Goal: Information Seeking & Learning: Learn about a topic

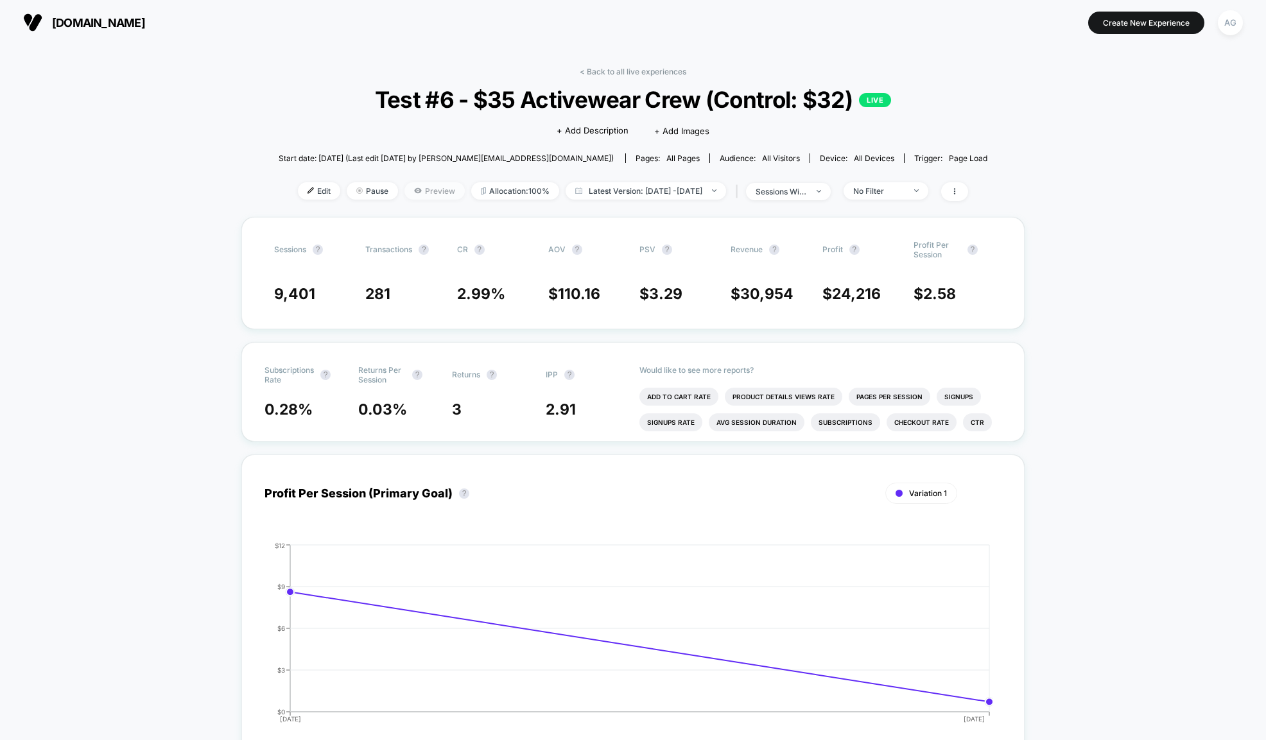
click at [404, 193] on span "Preview" at bounding box center [434, 190] width 60 height 17
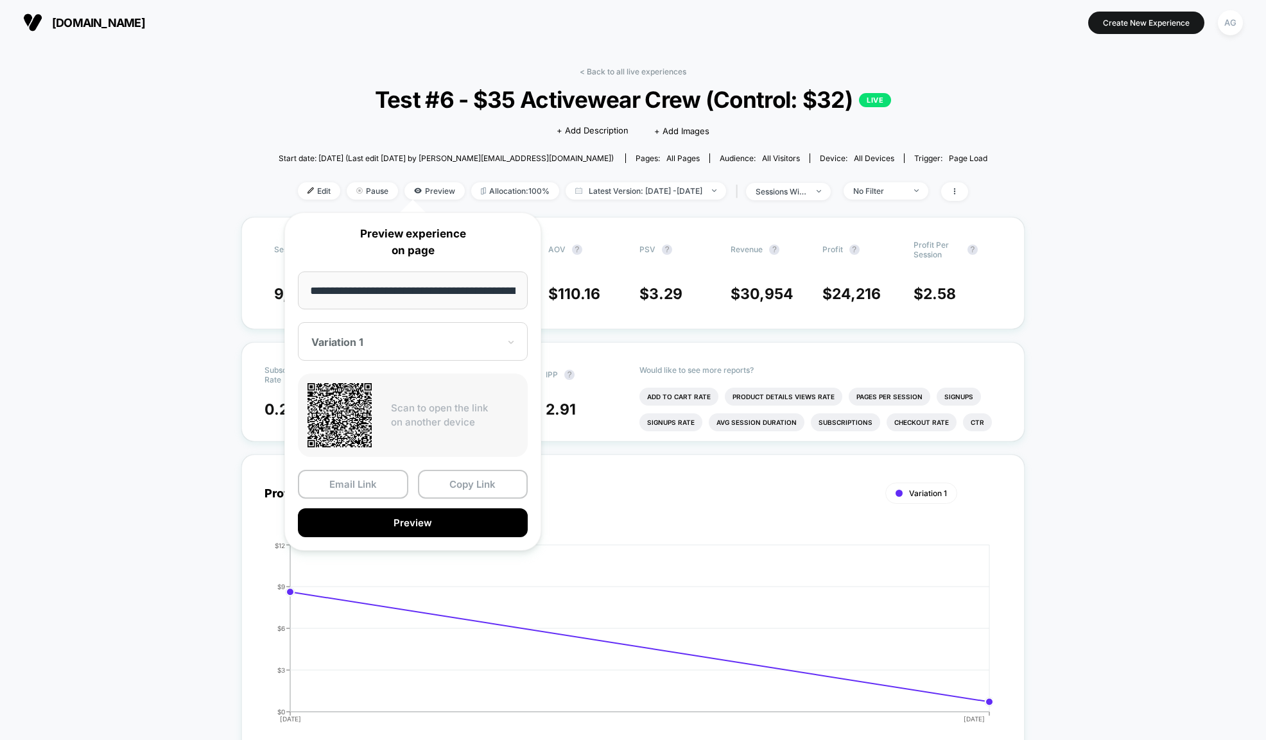
click at [467, 356] on div "Variation 1" at bounding box center [413, 341] width 230 height 39
click at [327, 410] on div "CONTROL" at bounding box center [412, 409] width 217 height 23
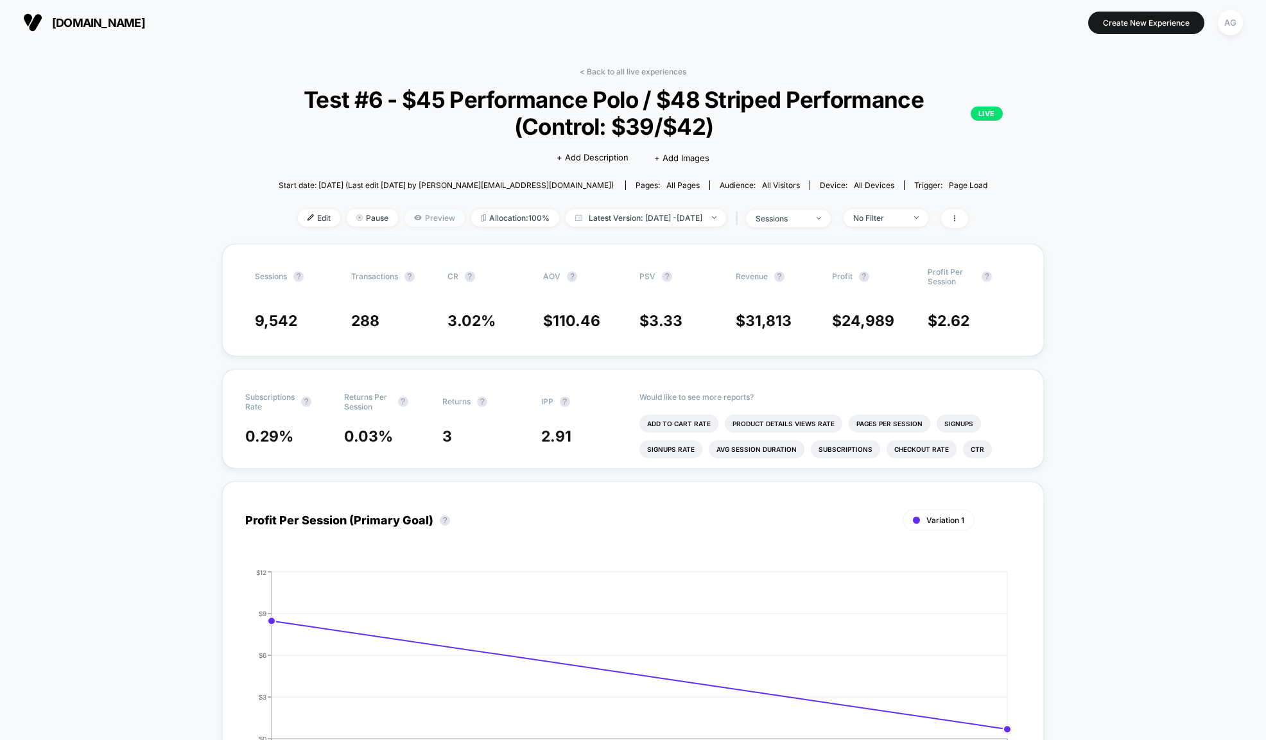
click at [411, 221] on span "Preview" at bounding box center [434, 217] width 60 height 17
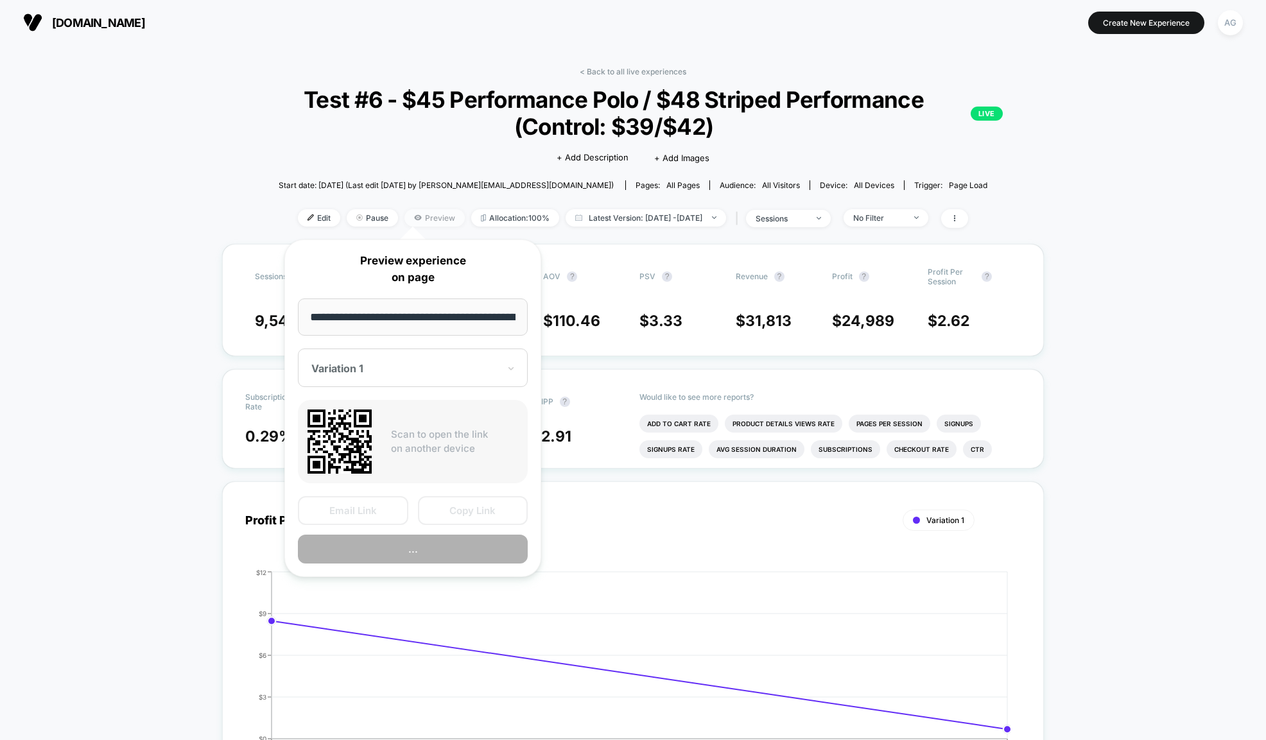
scroll to position [0, 89]
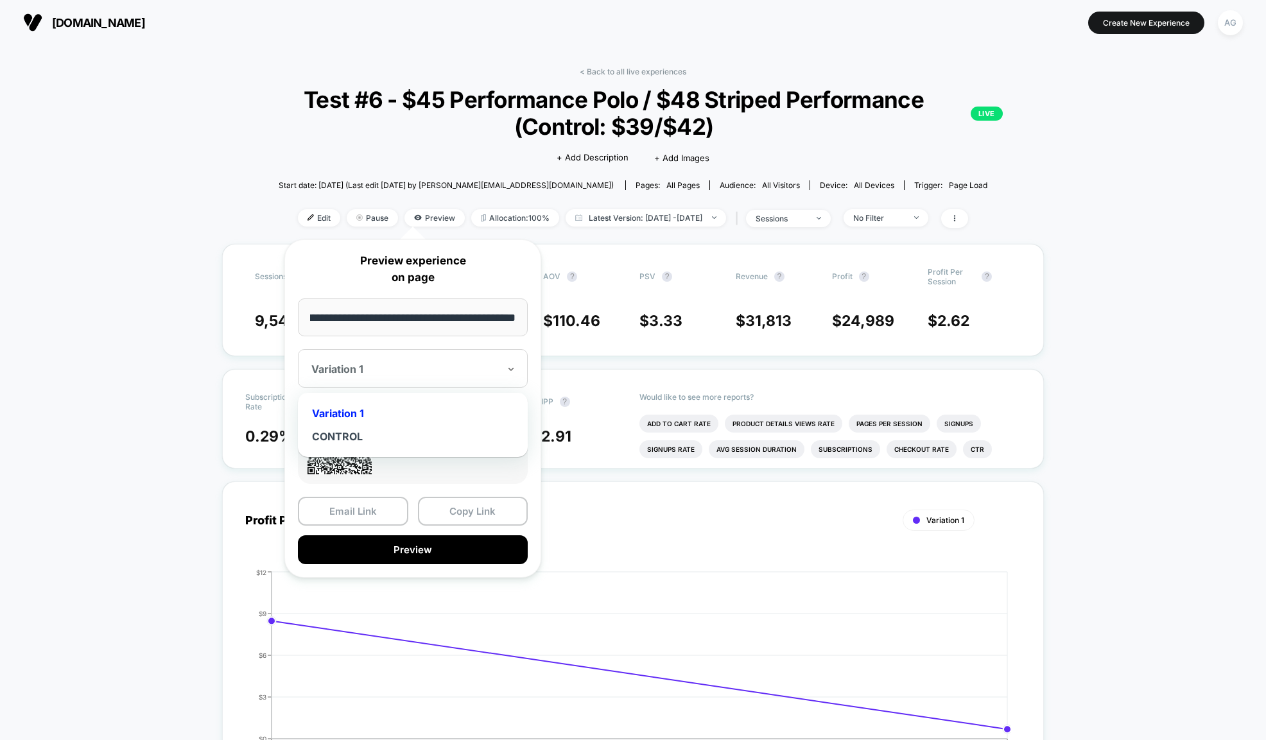
click at [394, 364] on div at bounding box center [404, 369] width 187 height 13
click at [347, 435] on div "CONTROL" at bounding box center [412, 436] width 217 height 23
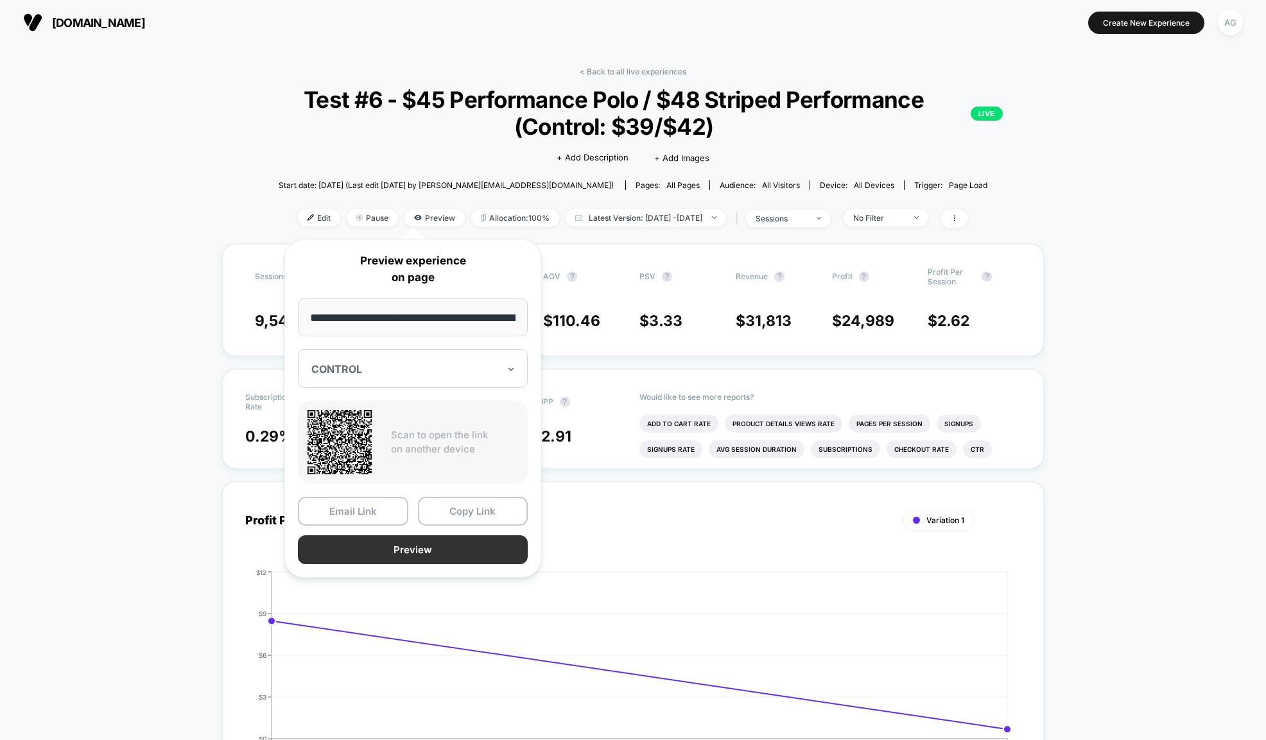
click at [396, 544] on button "Preview" at bounding box center [413, 549] width 230 height 29
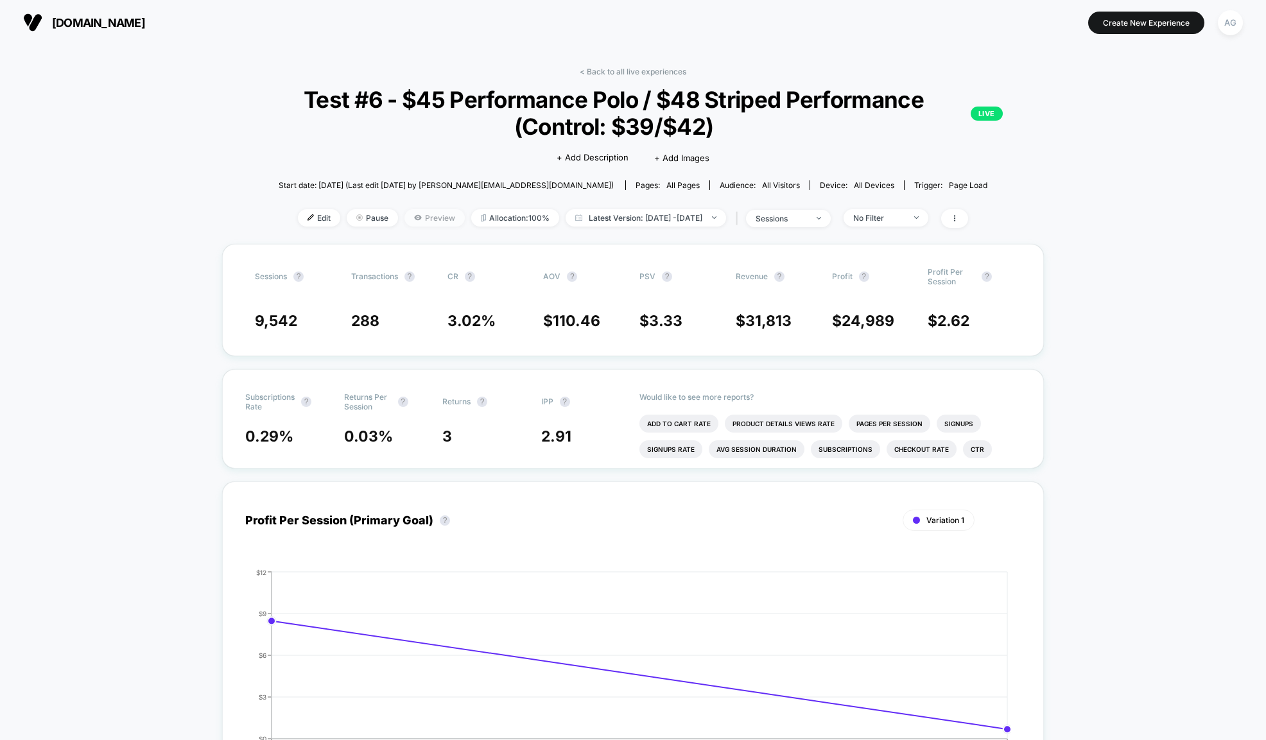
click at [413, 221] on span "Preview" at bounding box center [434, 217] width 60 height 17
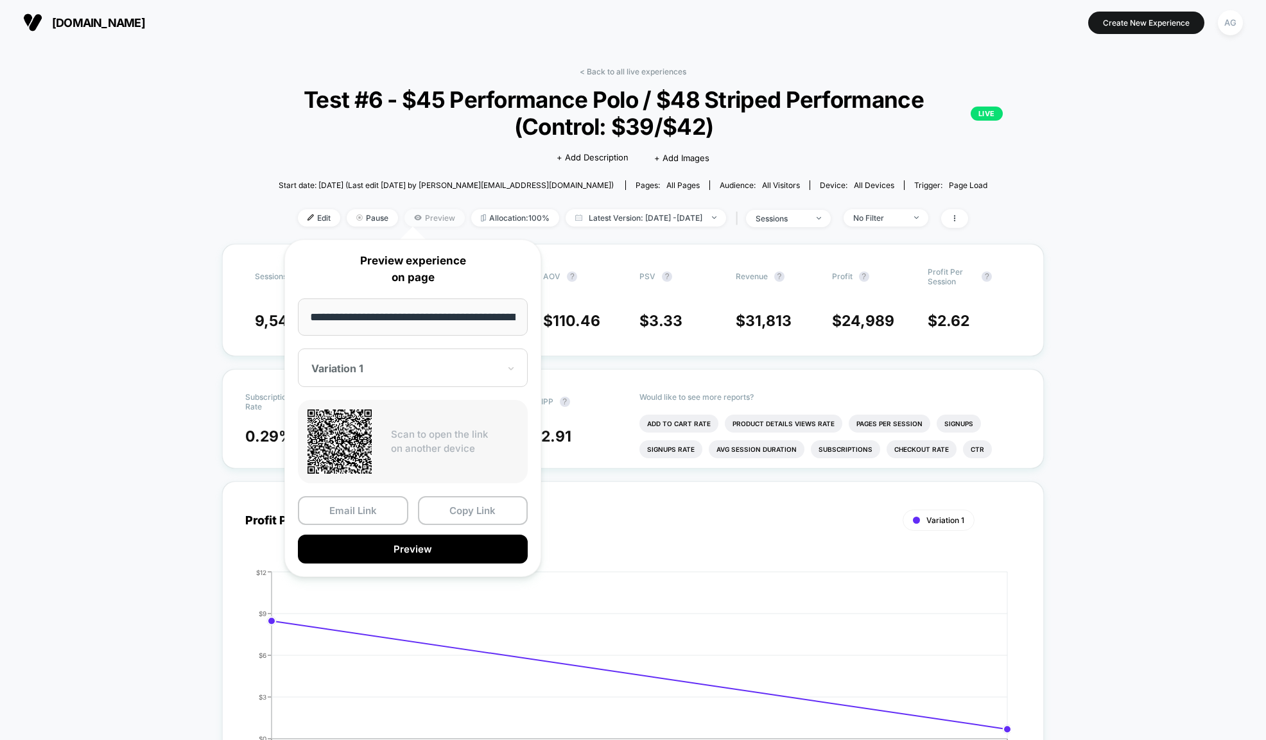
scroll to position [0, 89]
click at [438, 551] on button "Preview" at bounding box center [413, 549] width 230 height 29
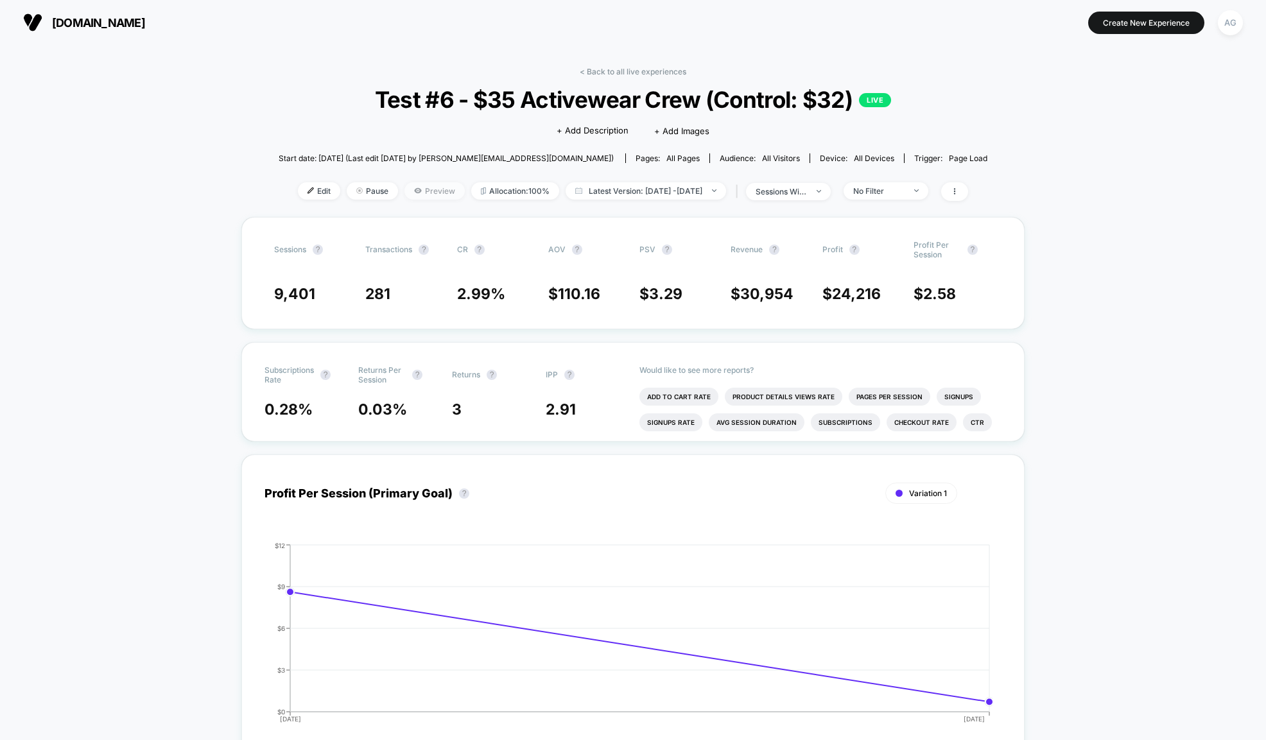
click at [413, 189] on span "Preview" at bounding box center [434, 190] width 60 height 17
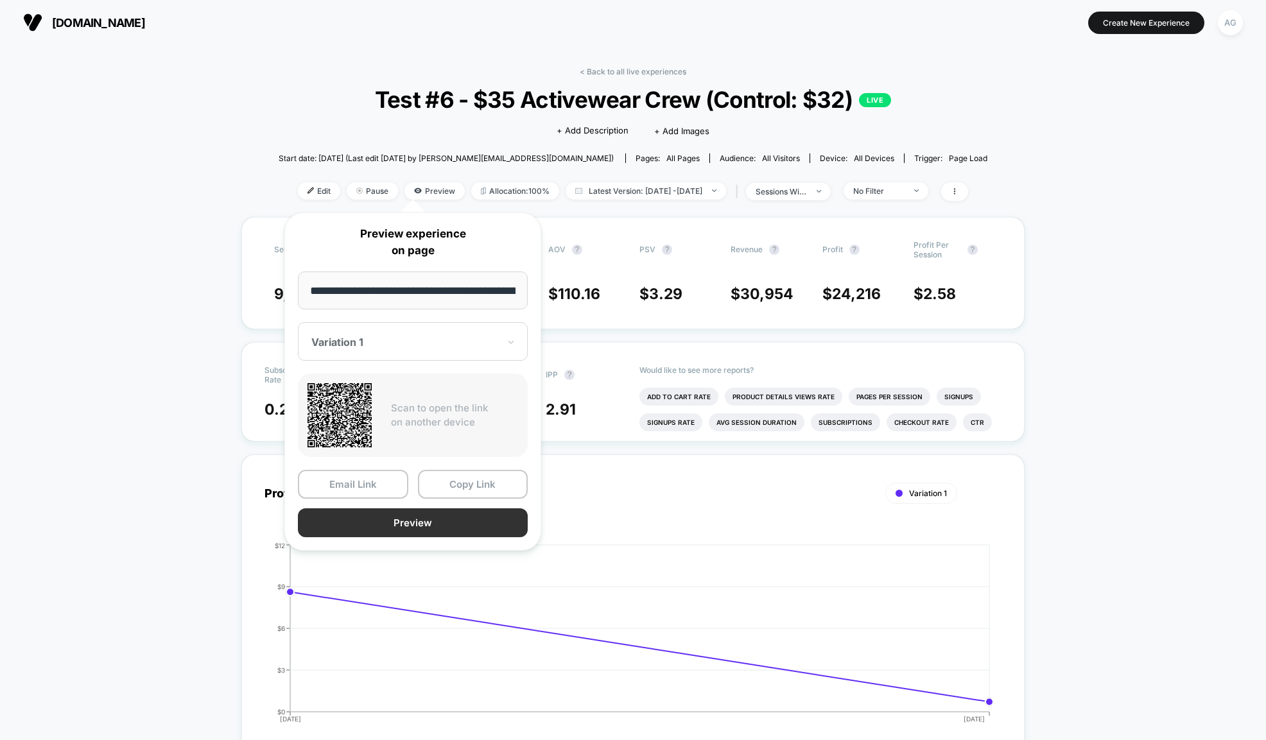
click at [430, 523] on button "Preview" at bounding box center [413, 522] width 230 height 29
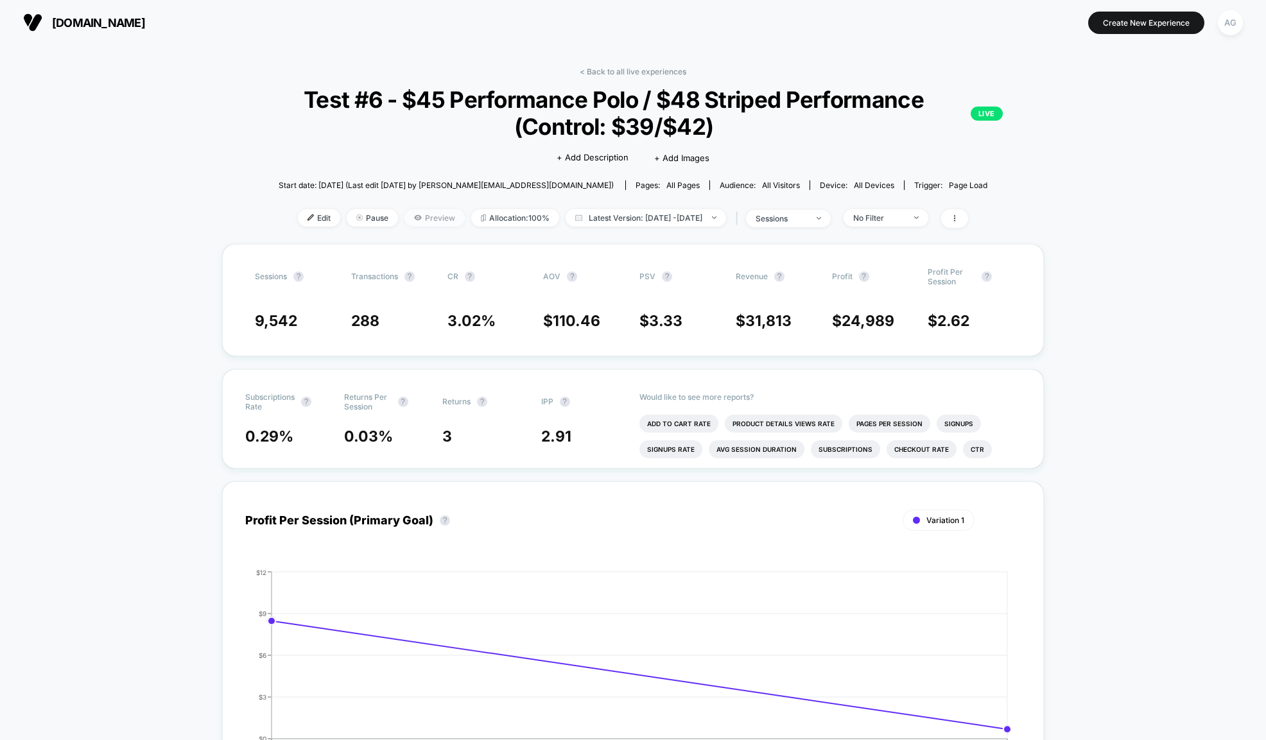
click at [412, 220] on span "Preview" at bounding box center [434, 217] width 60 height 17
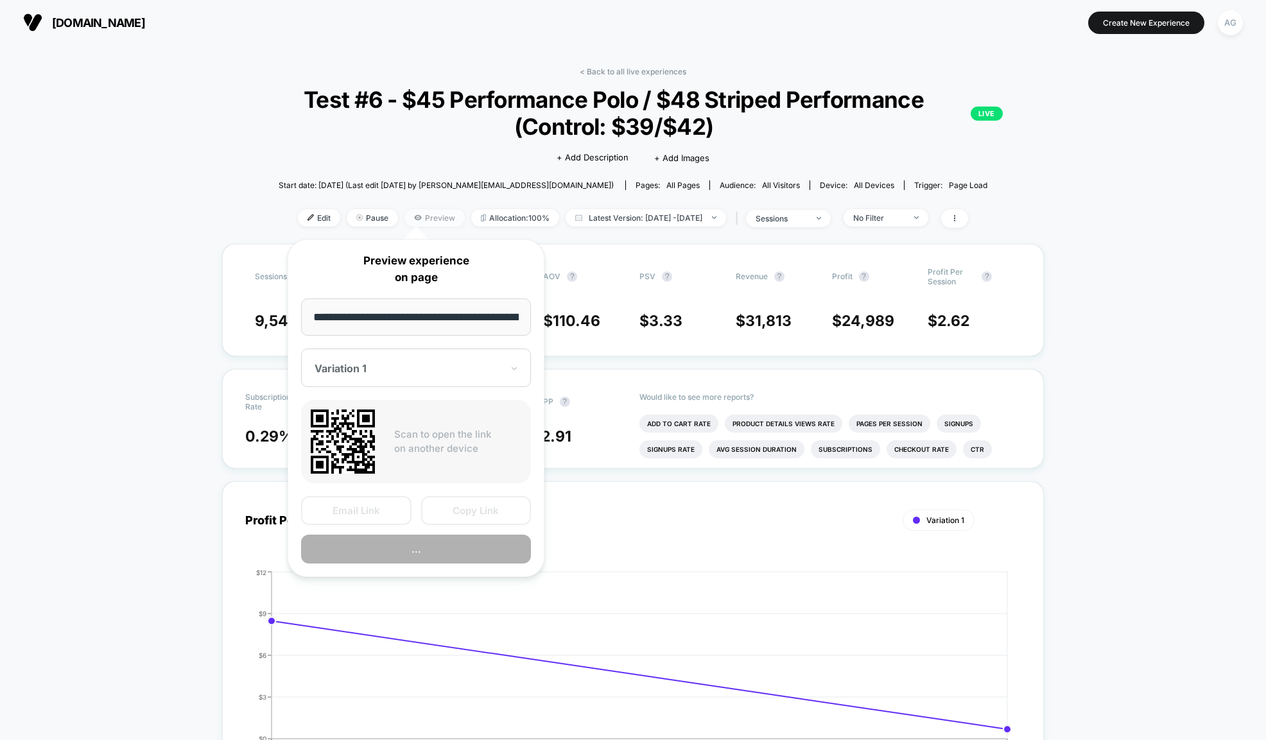
scroll to position [0, 89]
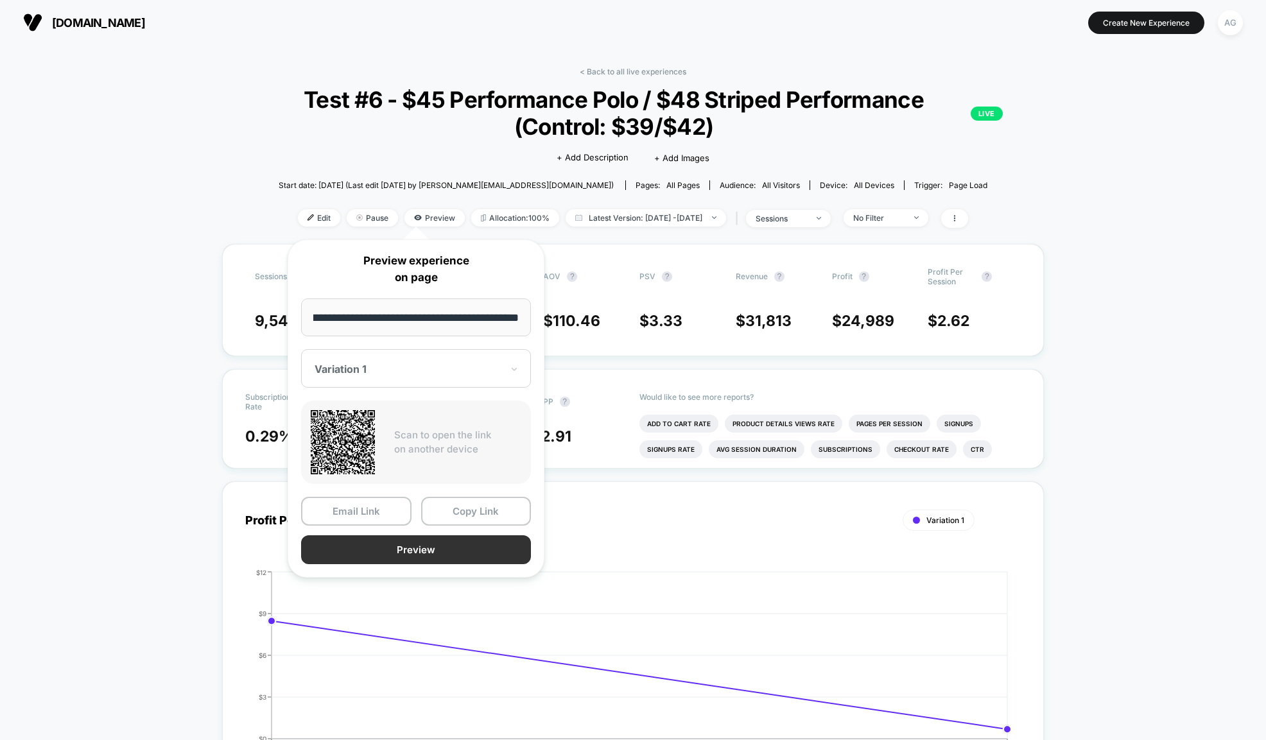
click at [419, 552] on button "Preview" at bounding box center [416, 549] width 230 height 29
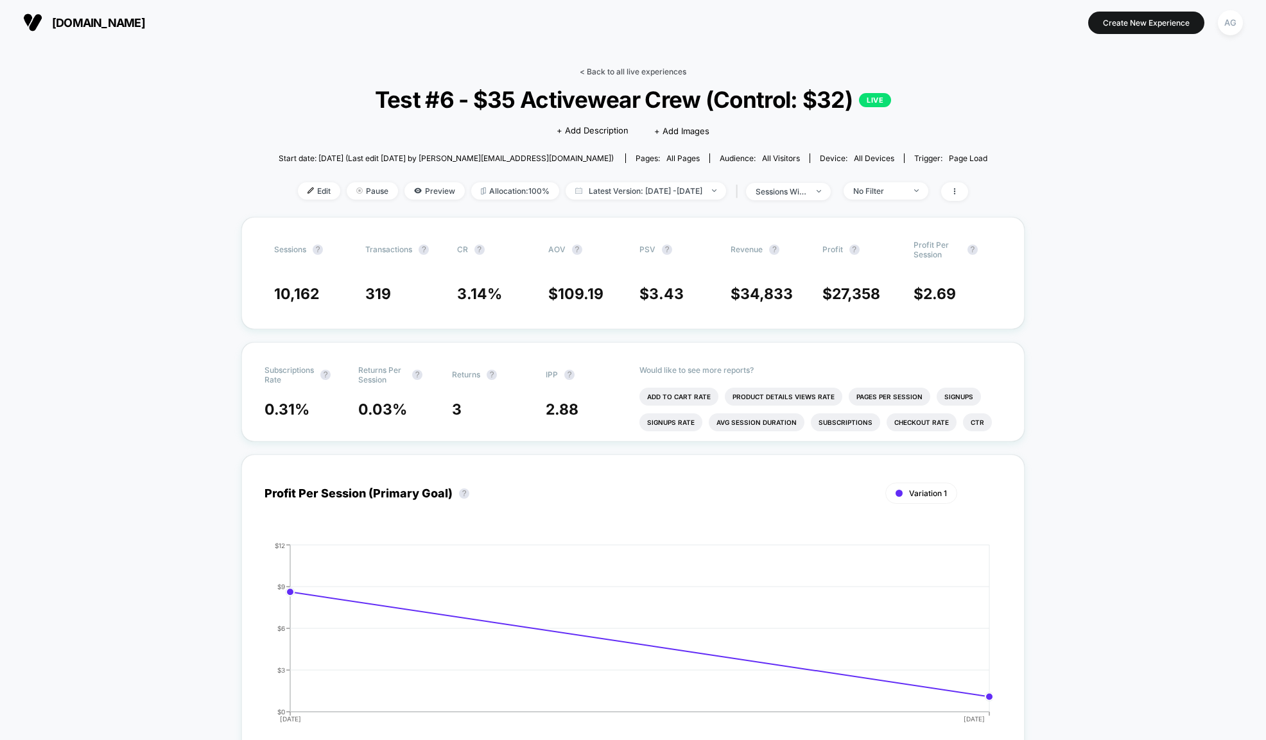
click at [643, 71] on link "< Back to all live experiences" at bounding box center [633, 72] width 107 height 10
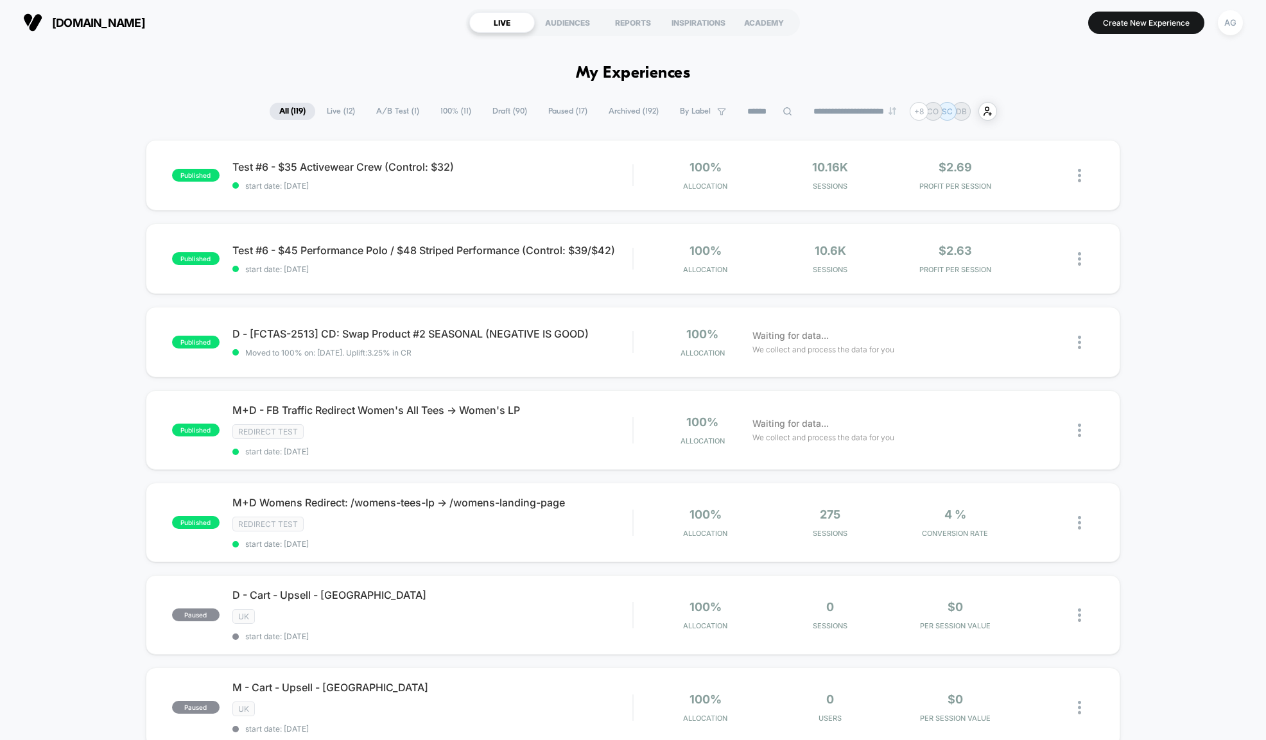
click at [783, 114] on icon at bounding box center [787, 111] width 8 height 8
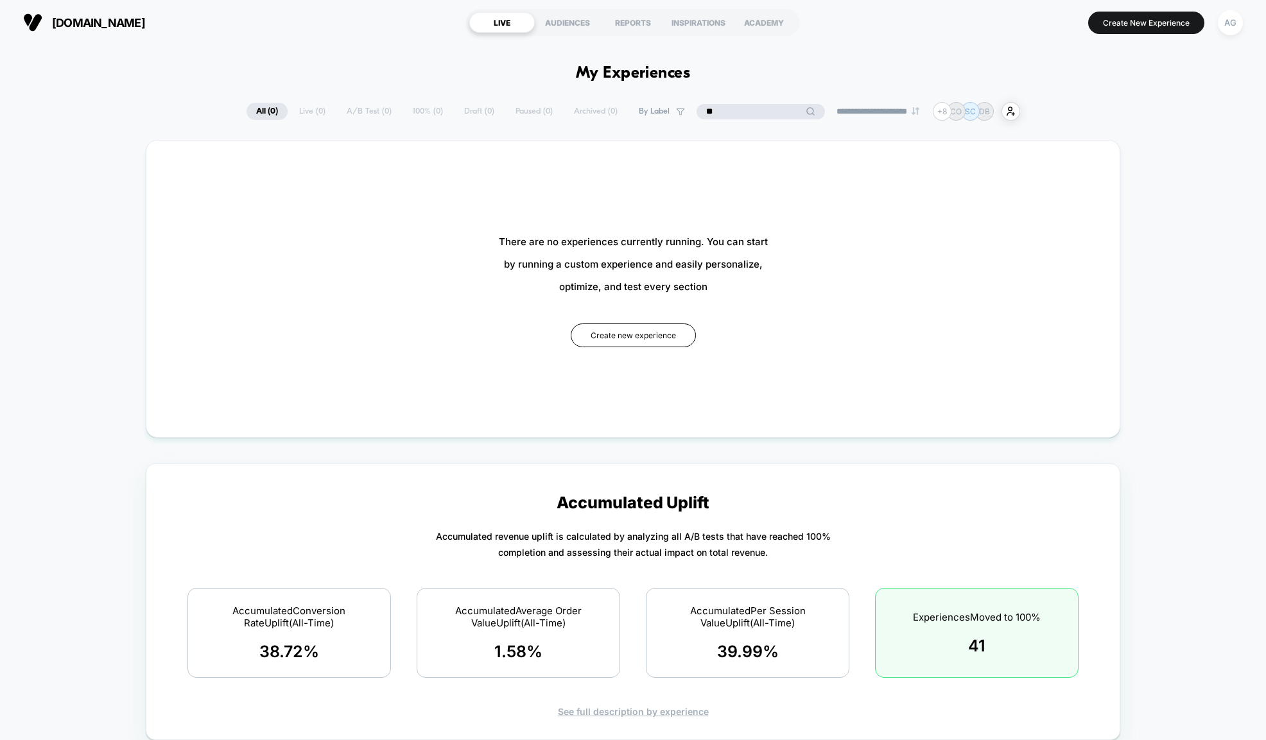
type input "*"
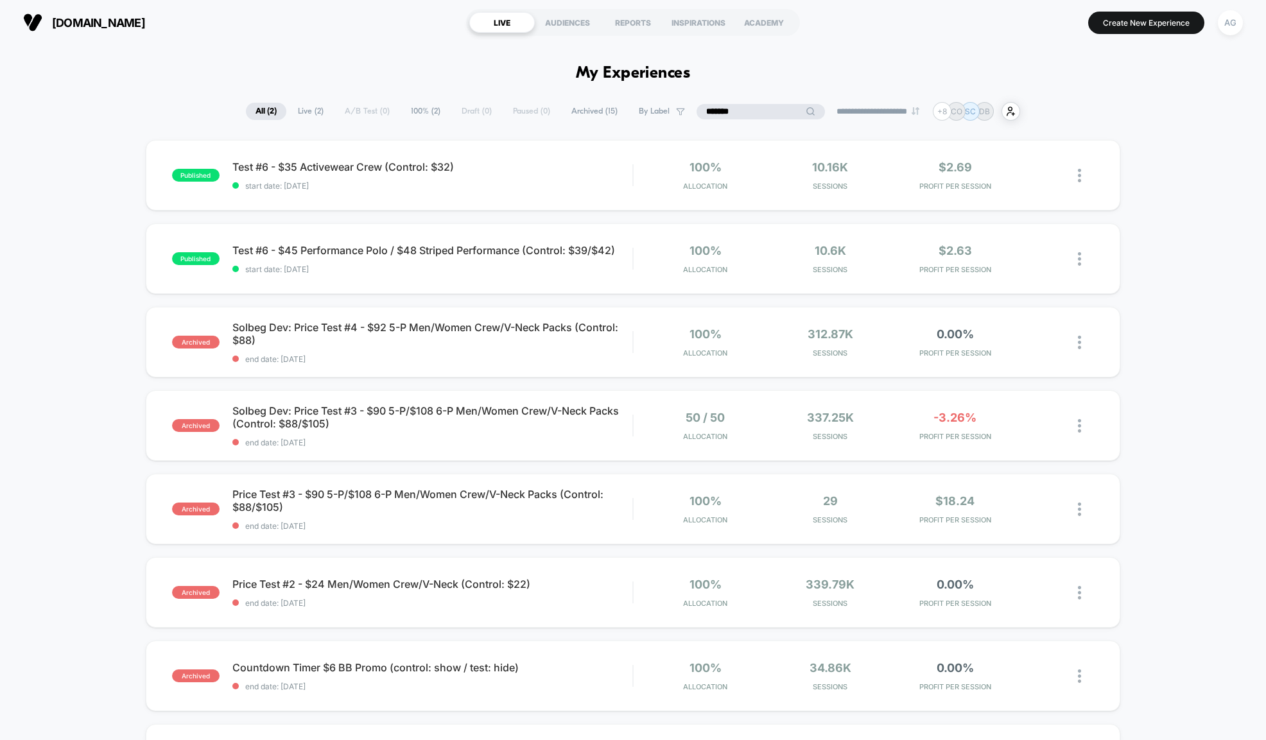
type input "*******"
click at [330, 182] on span "start date: [DATE]" at bounding box center [432, 186] width 400 height 10
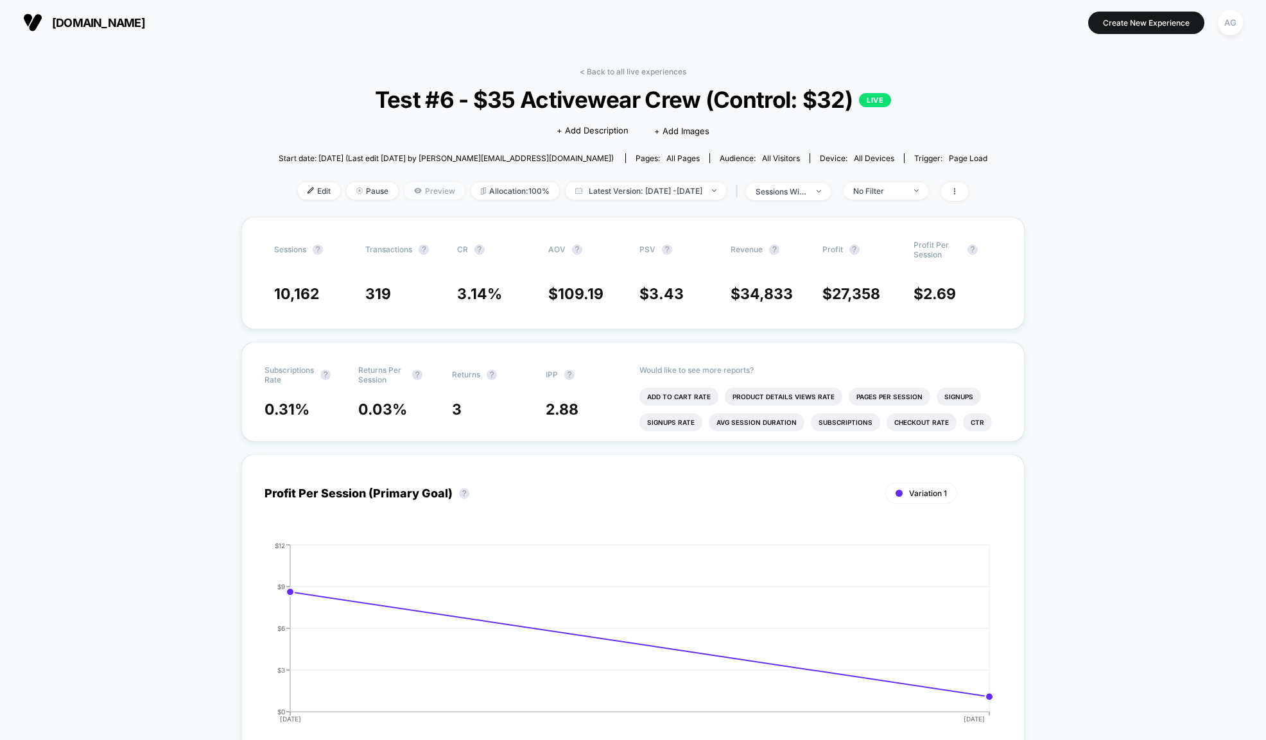
click at [407, 190] on span "Preview" at bounding box center [434, 190] width 60 height 17
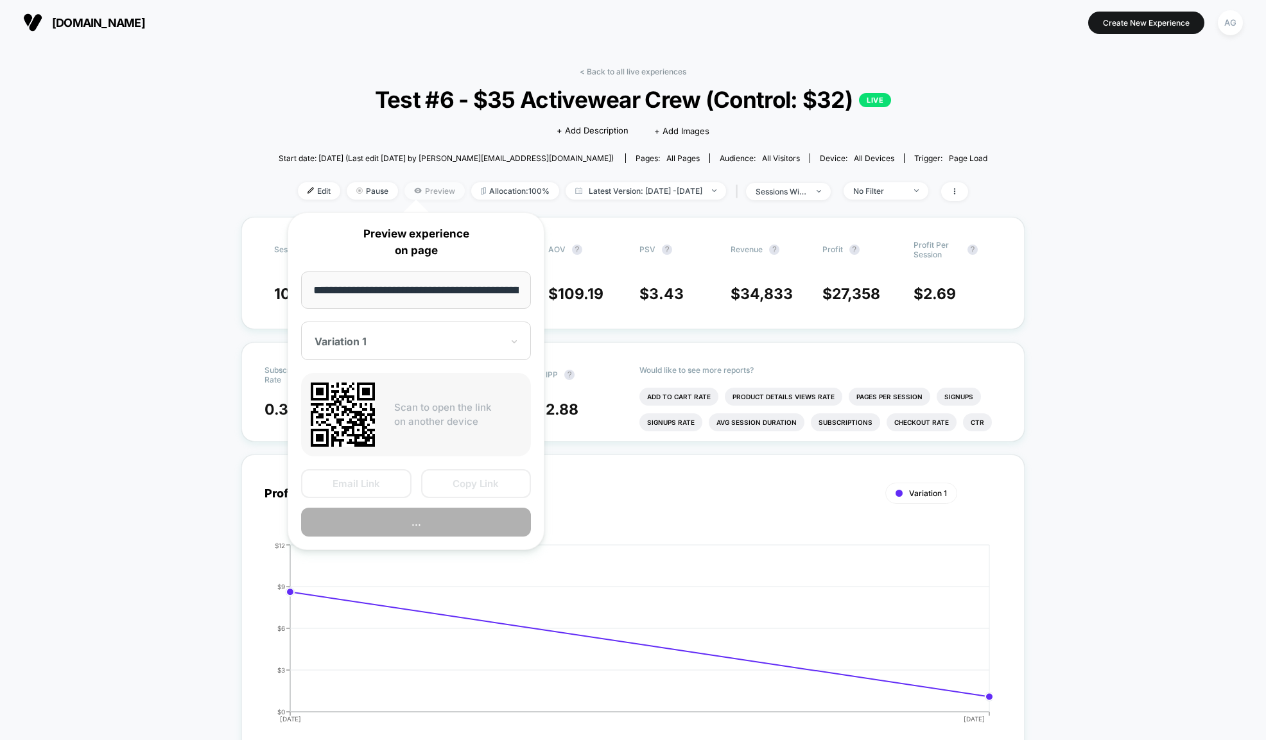
scroll to position [0, 89]
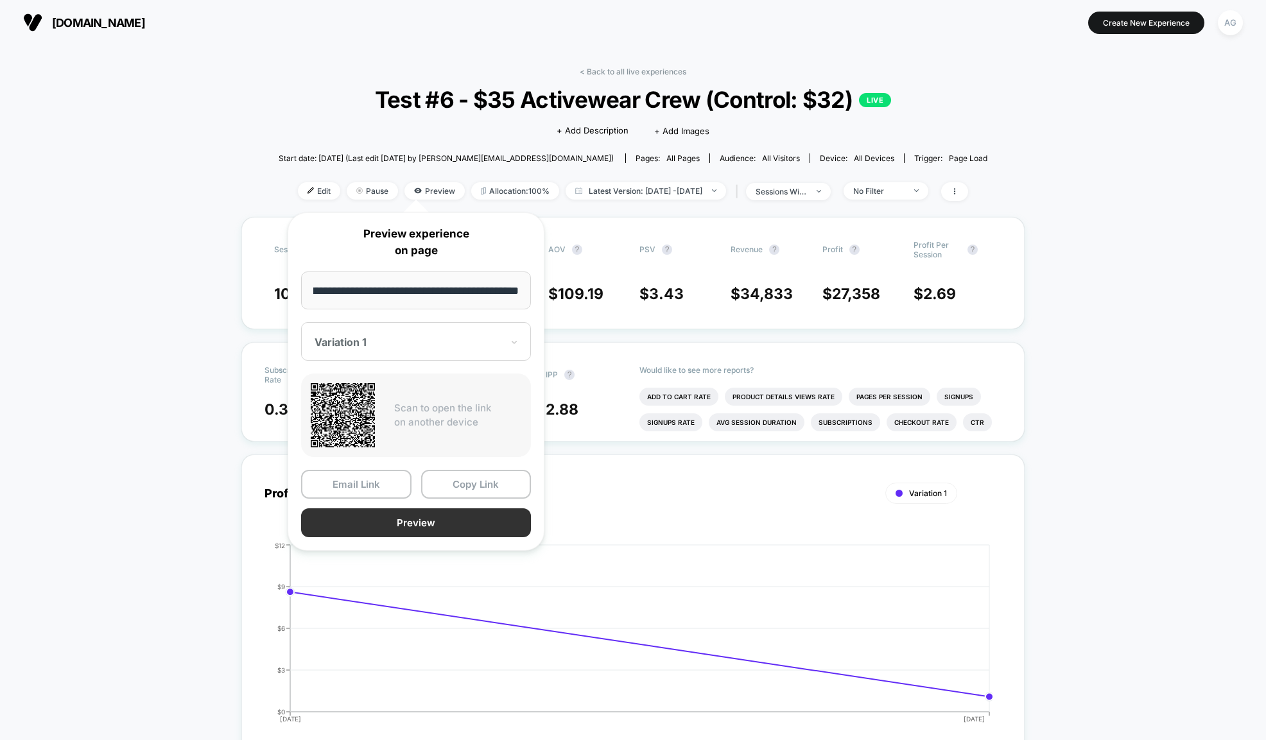
click at [446, 521] on button "Preview" at bounding box center [416, 522] width 230 height 29
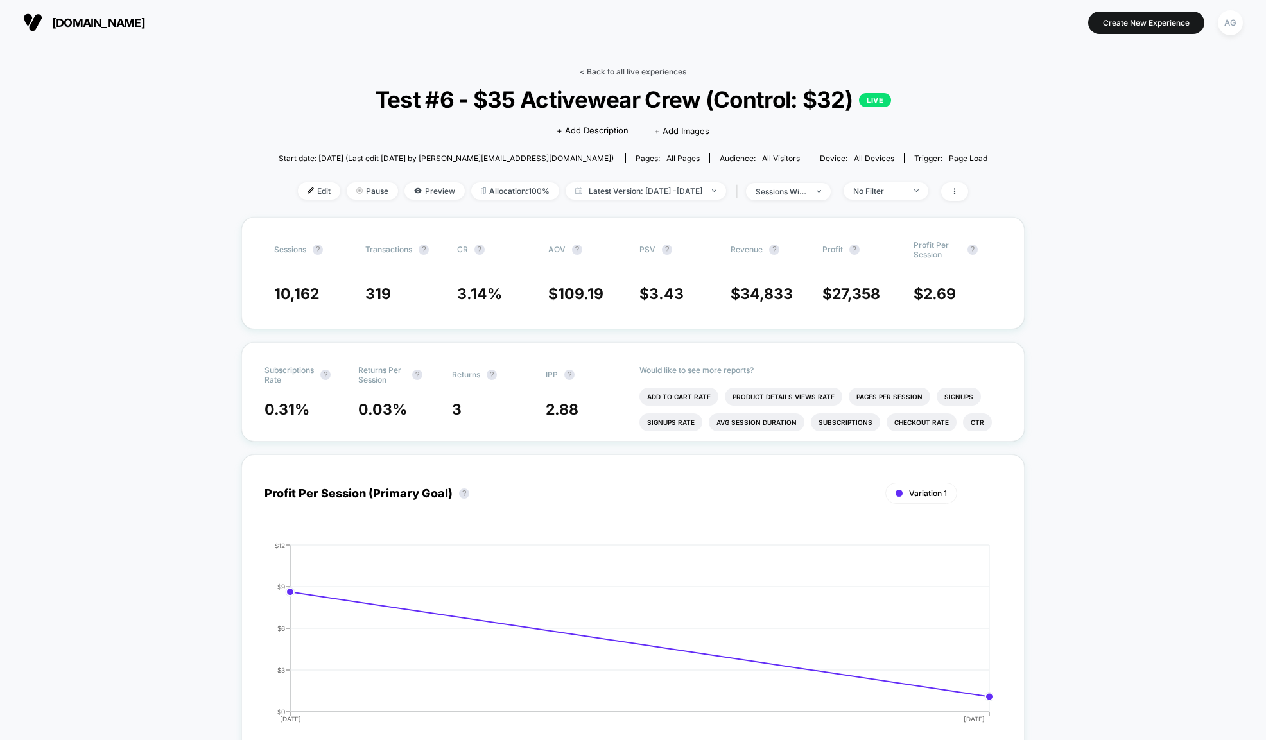
click at [650, 69] on link "< Back to all live experiences" at bounding box center [633, 72] width 107 height 10
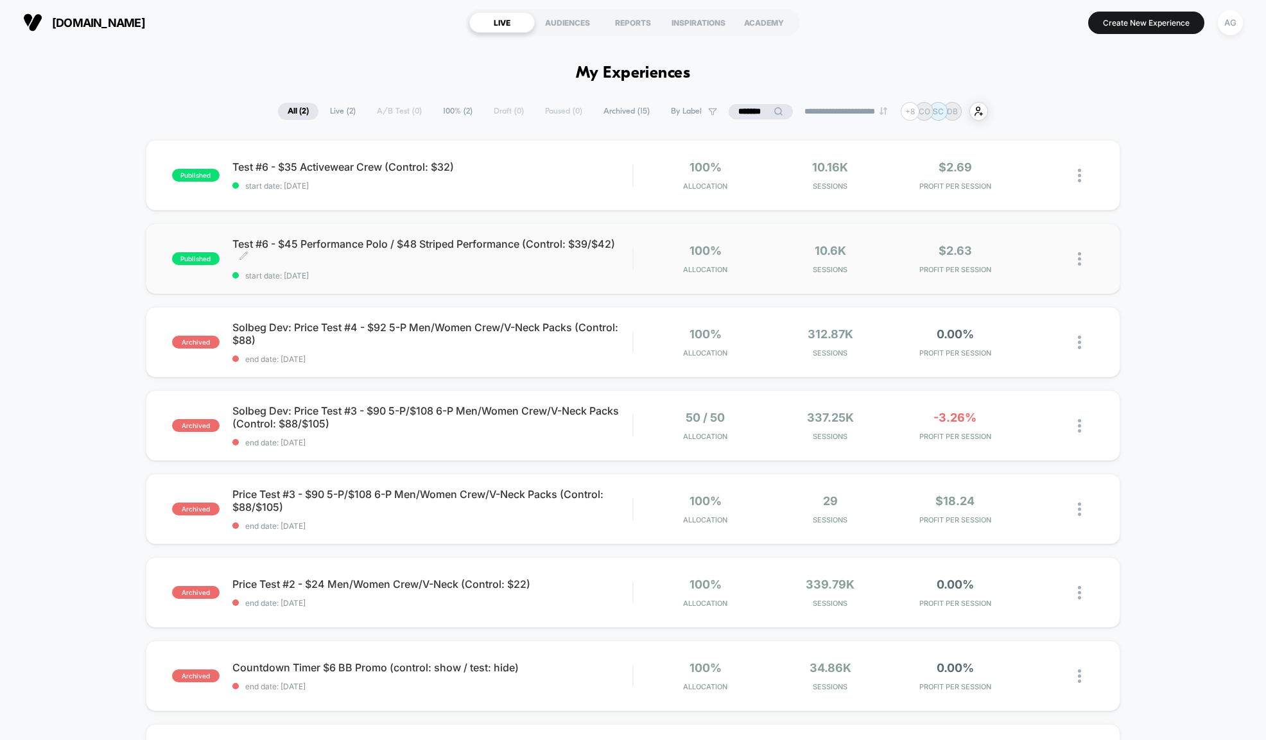
click at [336, 248] on span "Test #6 - $45 Performance Polo / $48 Striped Performance (Control: $39/$42) Cli…" at bounding box center [432, 251] width 400 height 26
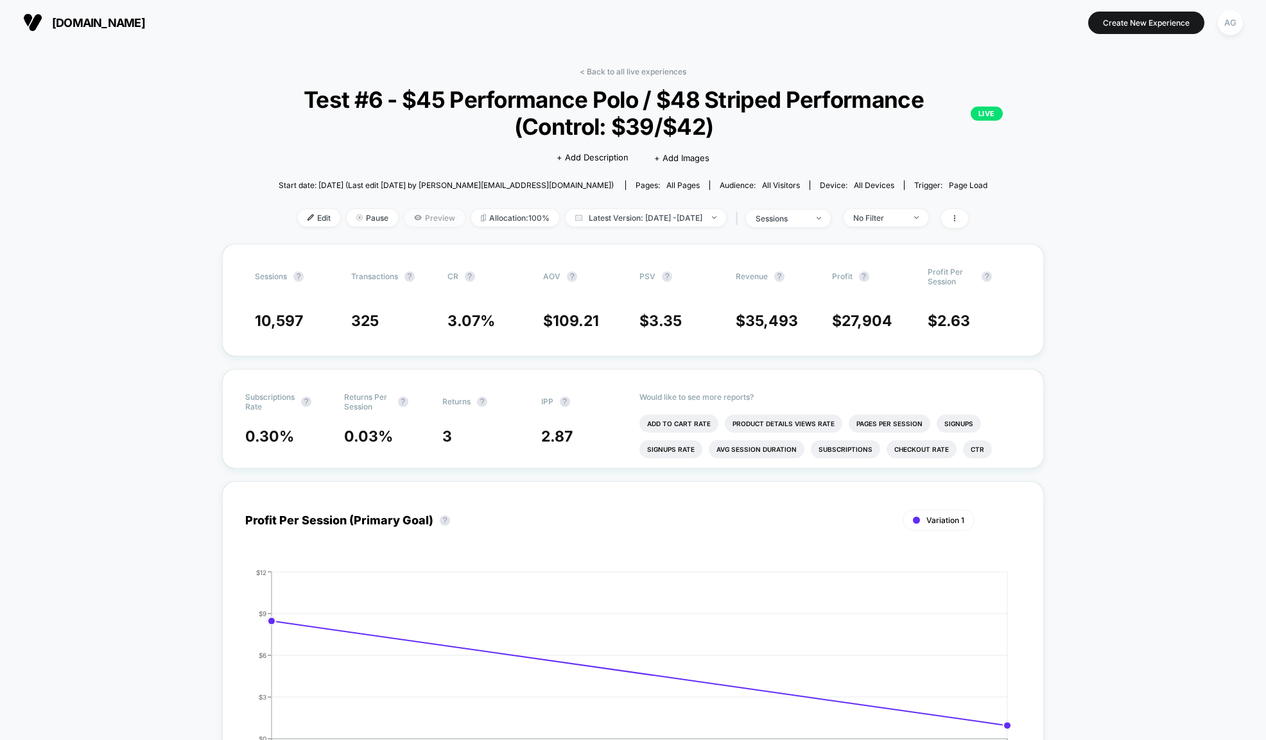
click at [415, 217] on span "Preview" at bounding box center [434, 217] width 60 height 17
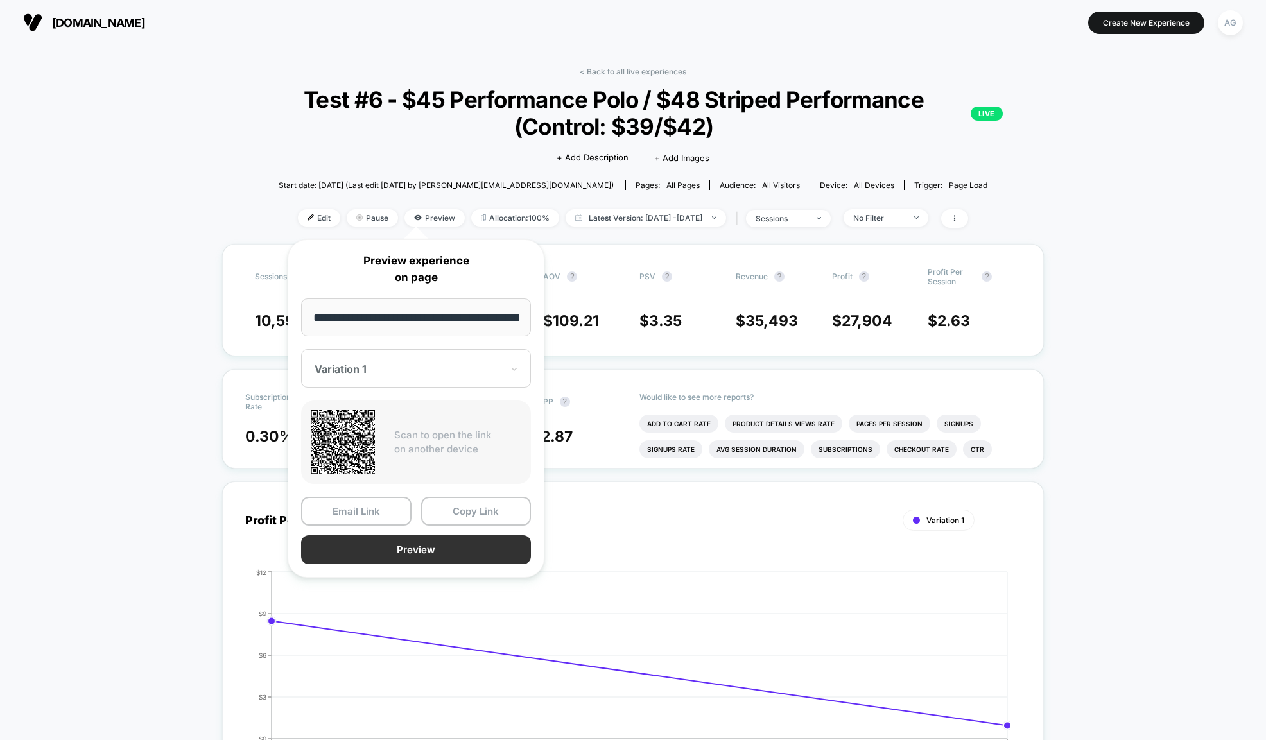
click at [422, 556] on button "Preview" at bounding box center [416, 549] width 230 height 29
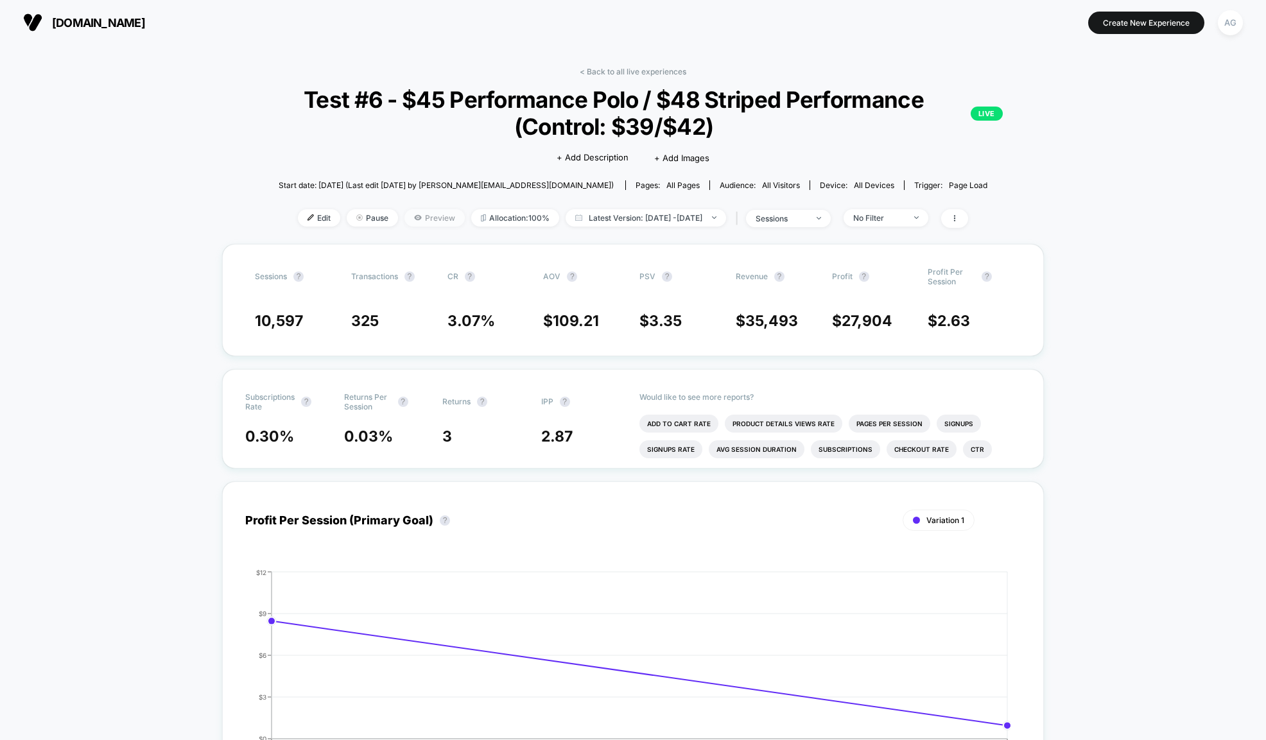
click at [411, 218] on span "Preview" at bounding box center [434, 217] width 60 height 17
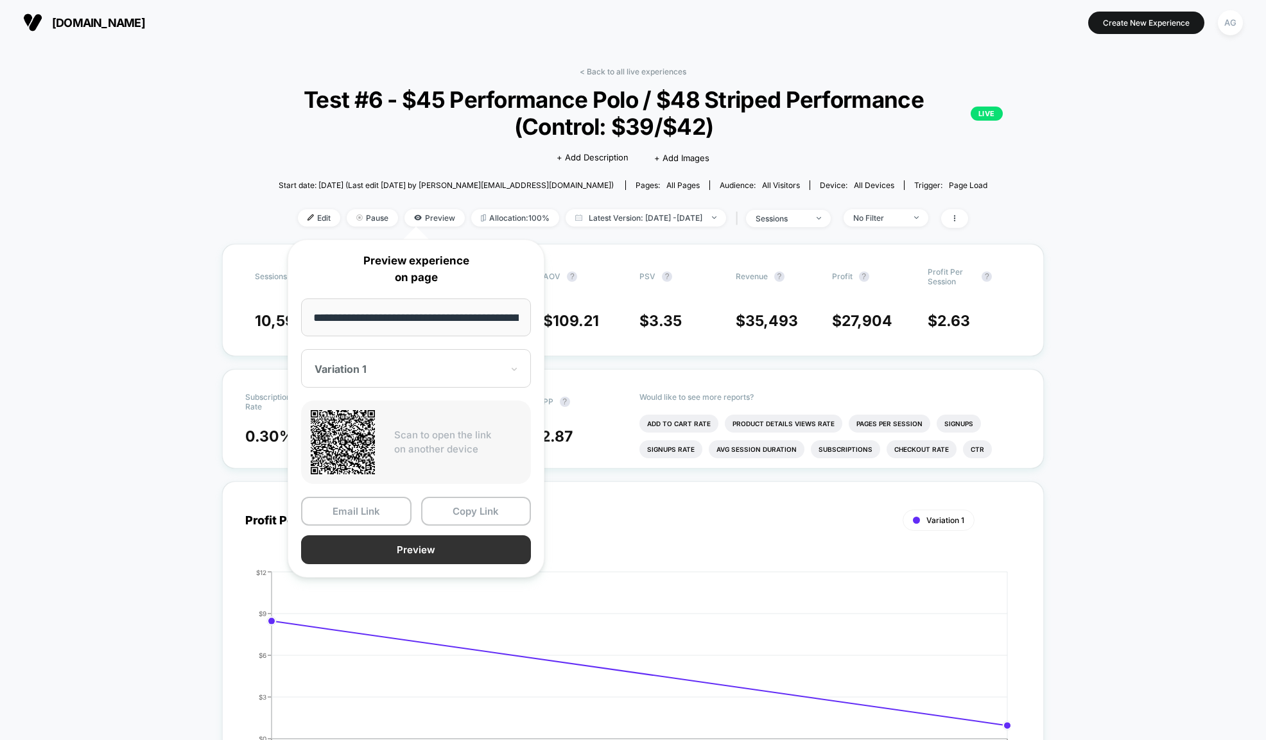
click at [387, 551] on button "Preview" at bounding box center [416, 549] width 230 height 29
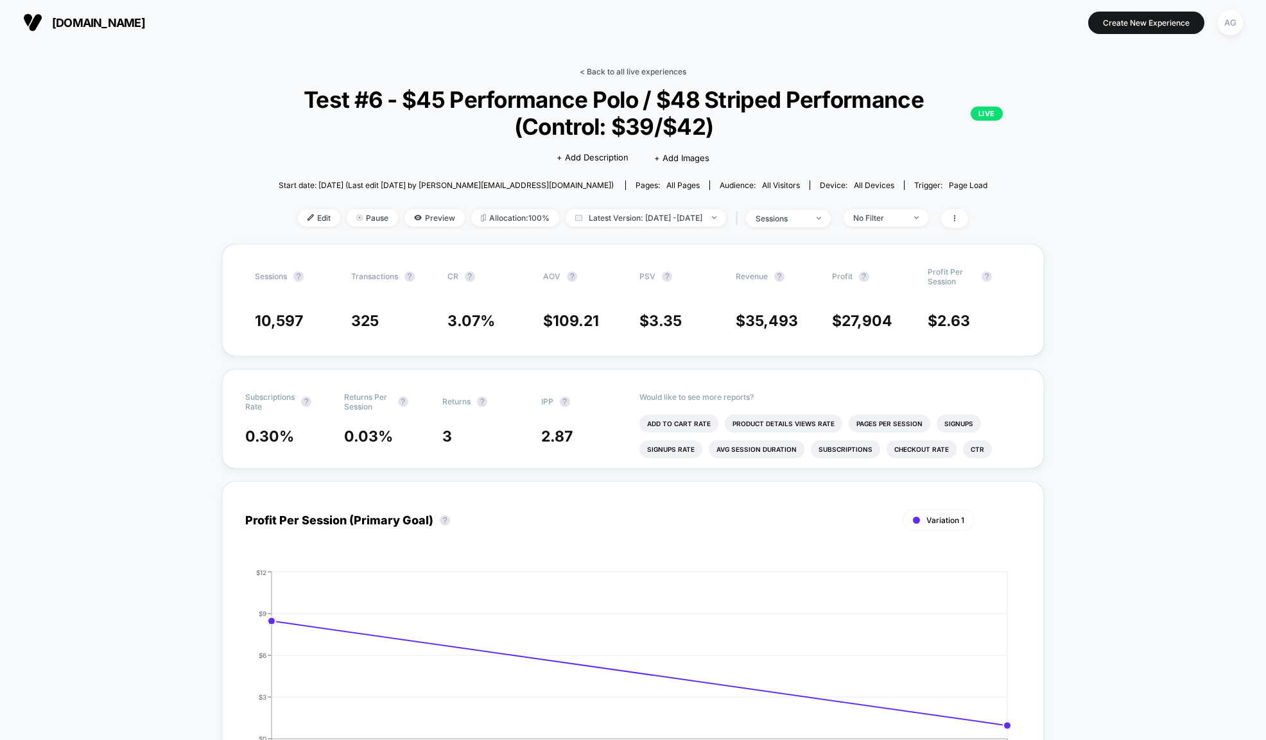
click at [655, 73] on link "< Back to all live experiences" at bounding box center [633, 72] width 107 height 10
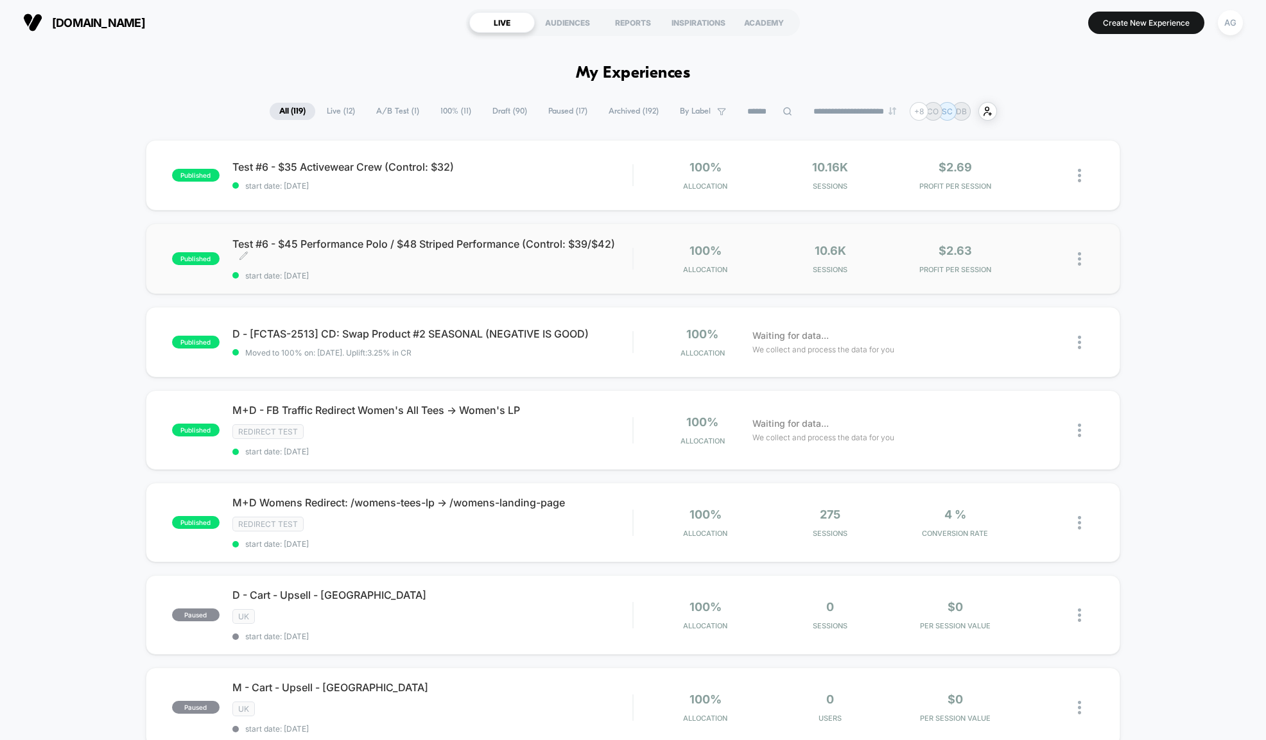
click at [498, 259] on span "Test #6 - $45 Performance Polo / $48 Striped Performance (Control: $39/$42) Cli…" at bounding box center [432, 251] width 400 height 26
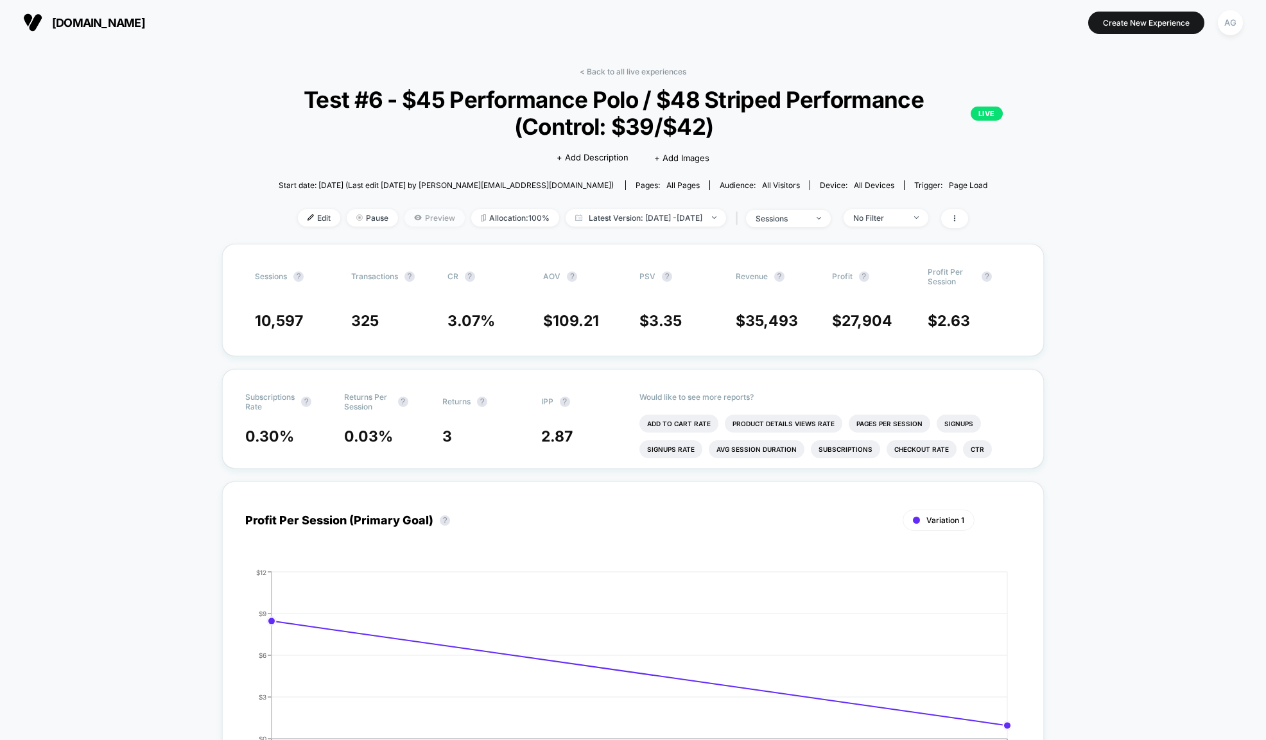
click at [426, 225] on span "Preview" at bounding box center [434, 217] width 60 height 17
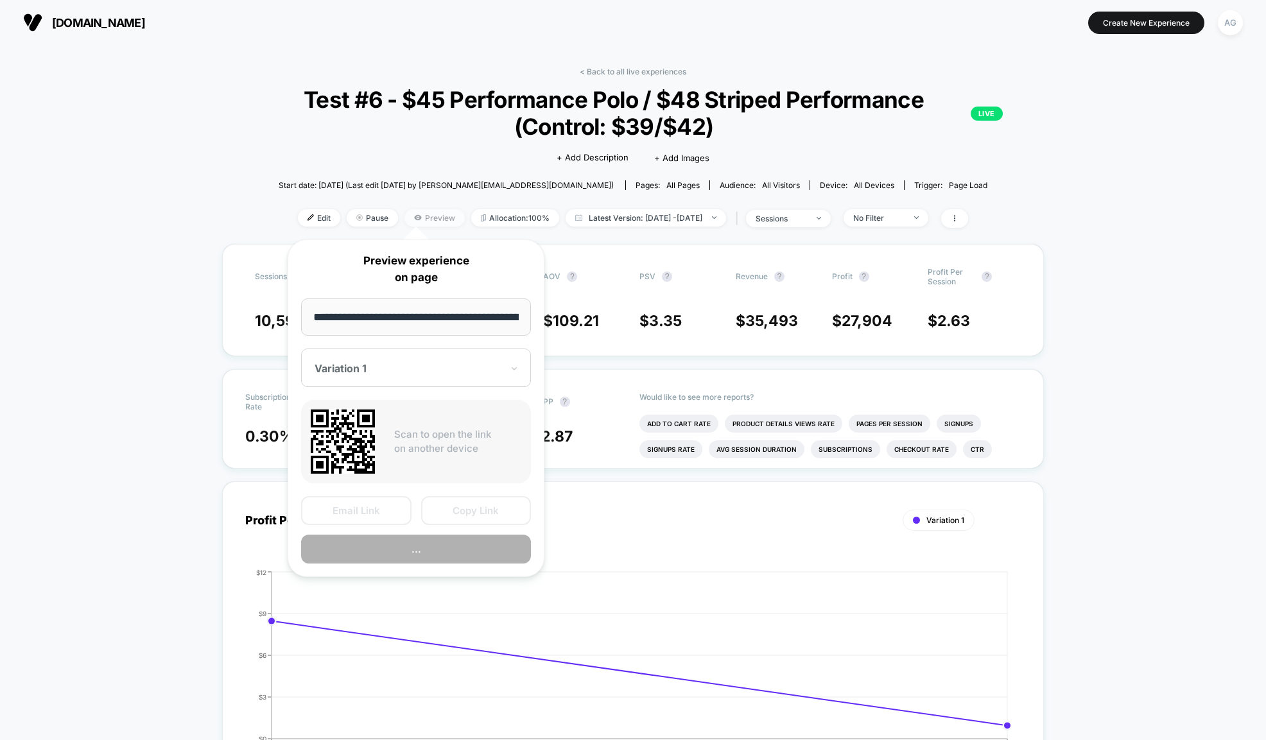
scroll to position [0, 89]
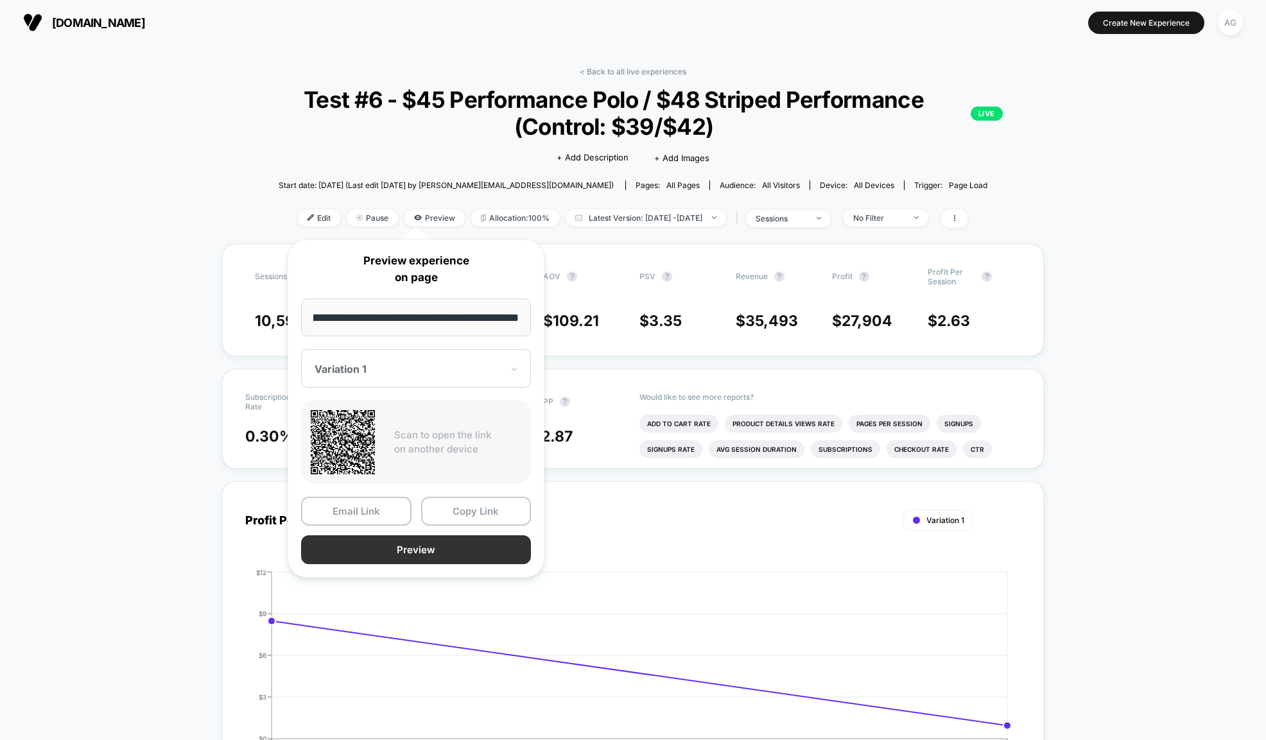
click at [442, 547] on button "Preview" at bounding box center [416, 549] width 230 height 29
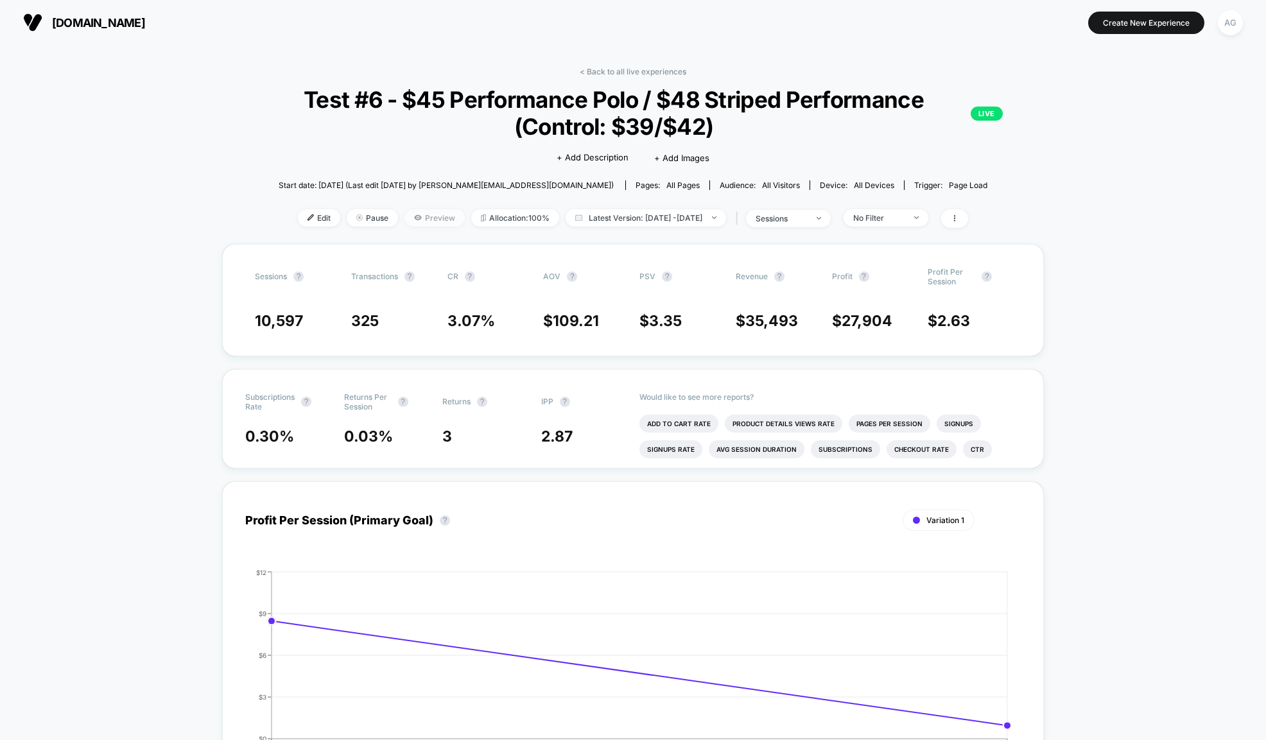
click at [412, 219] on span "Preview" at bounding box center [434, 217] width 60 height 17
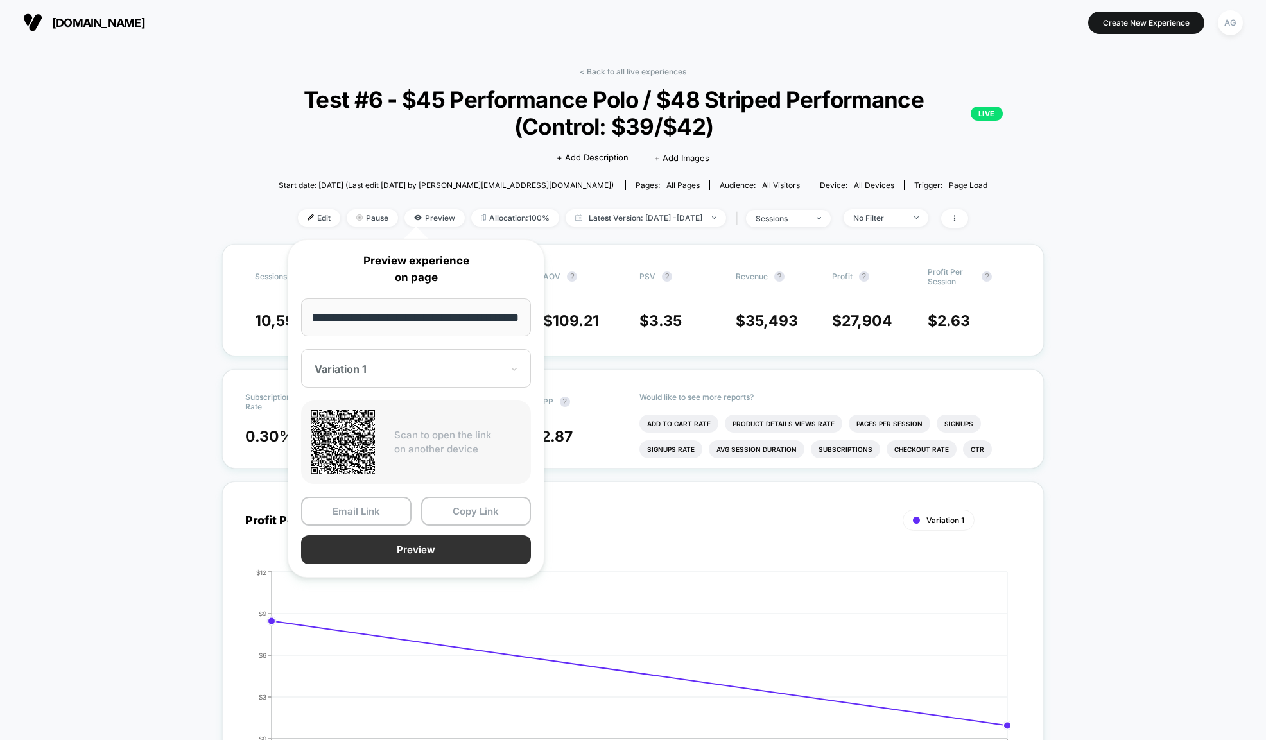
scroll to position [0, 0]
click at [462, 513] on button "Copy Link" at bounding box center [476, 511] width 110 height 29
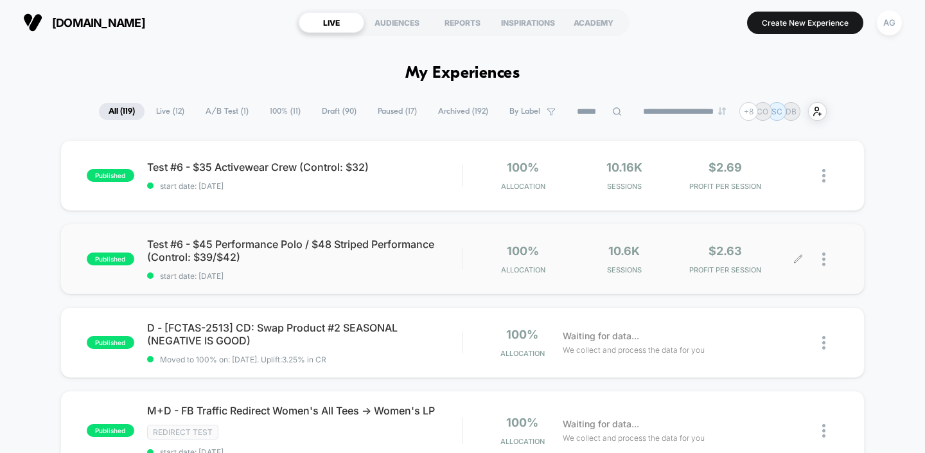
click at [824, 263] on img at bounding box center [823, 258] width 3 height 13
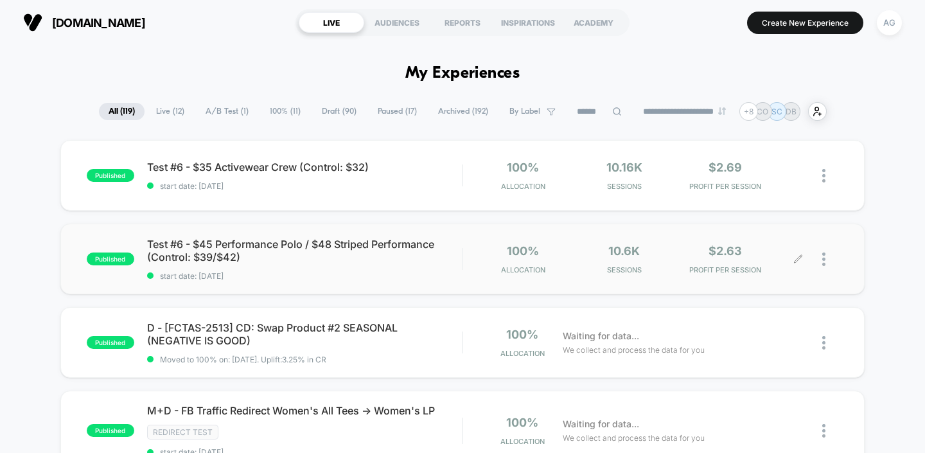
click at [830, 254] on div at bounding box center [830, 259] width 16 height 30
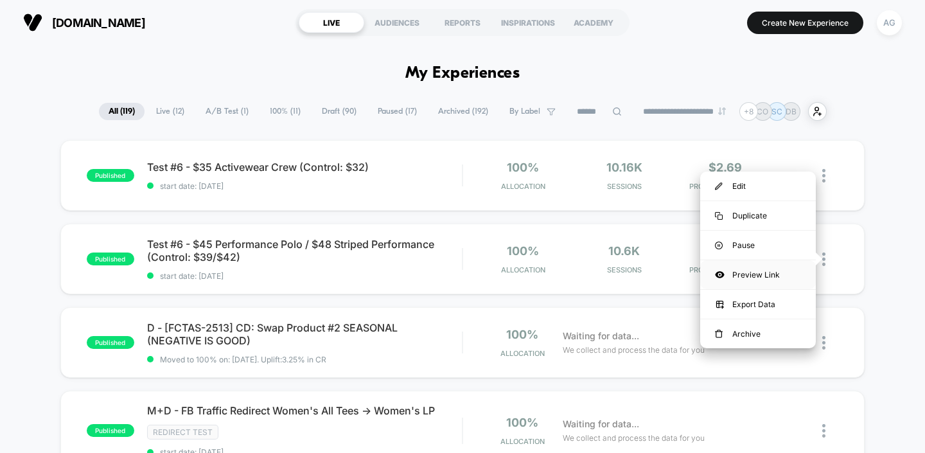
click at [776, 272] on div "Preview Link" at bounding box center [758, 274] width 116 height 29
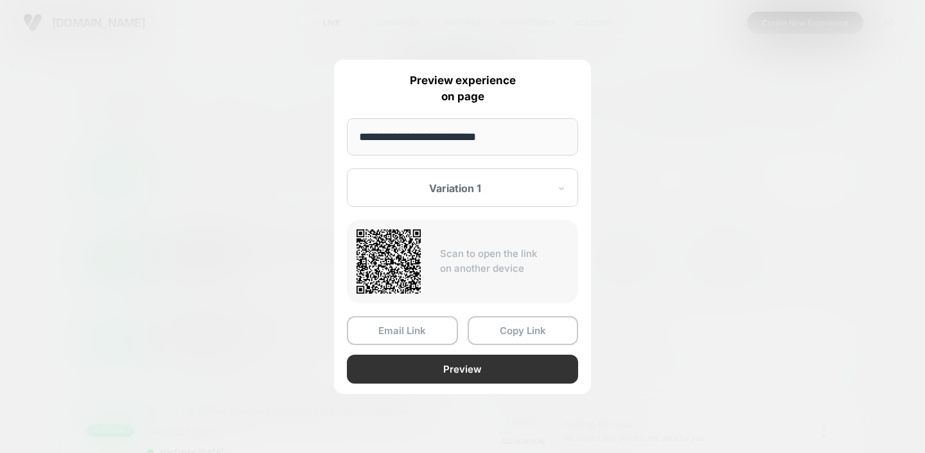
click at [466, 370] on button "Preview" at bounding box center [462, 368] width 231 height 29
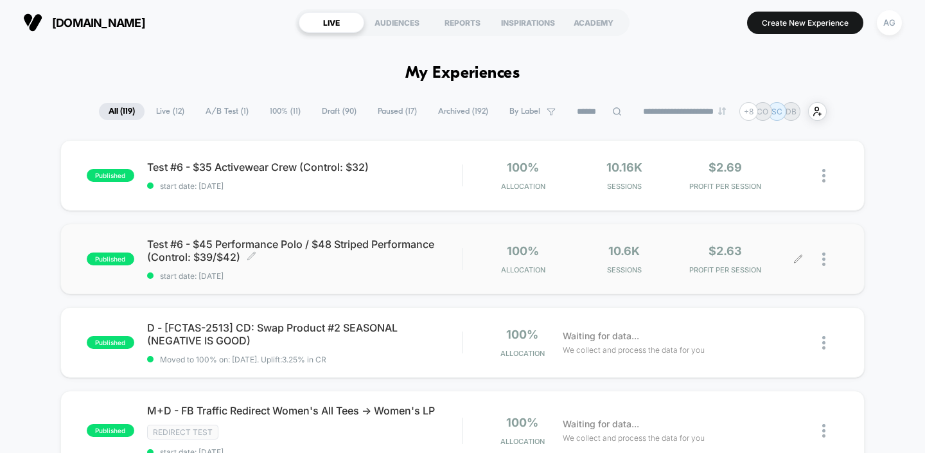
click at [343, 257] on span "Test #6 - $45 Performance Polo / $48 Striped Performance (Control: $39/$42) Cli…" at bounding box center [304, 251] width 315 height 26
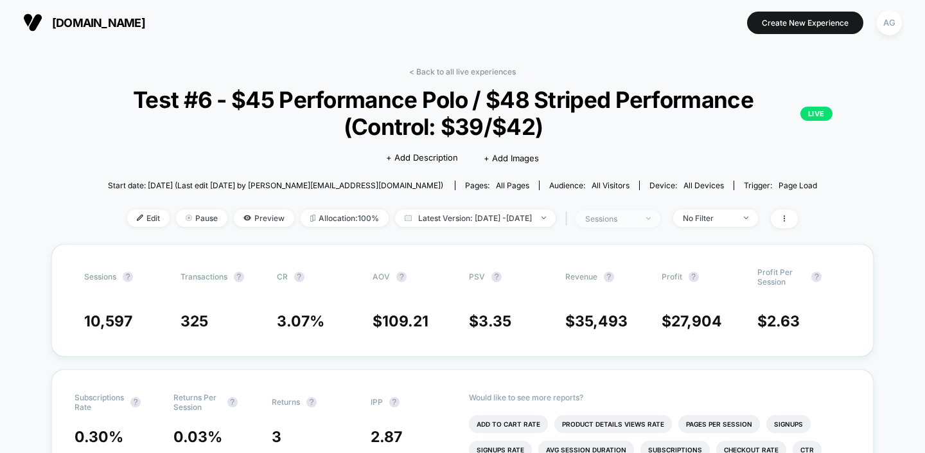
click at [650, 218] on img at bounding box center [648, 218] width 4 height 3
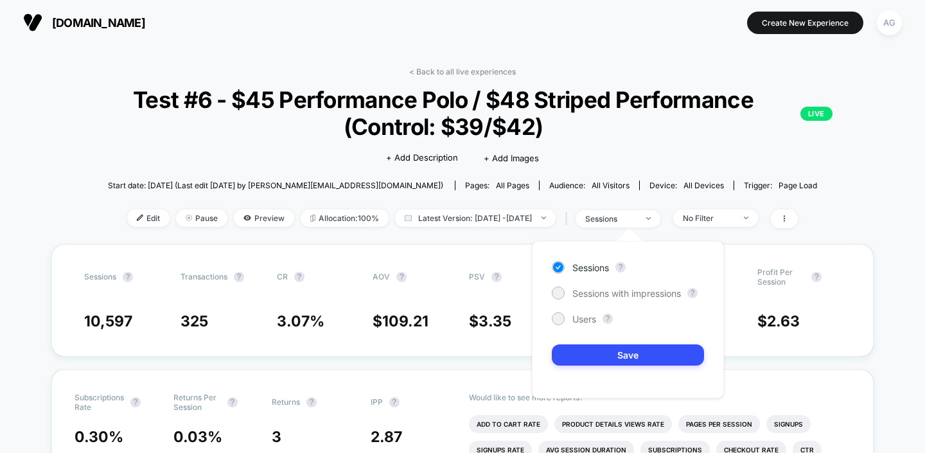
click at [852, 173] on div "< Back to all live experiences Test #6 - $45 Performance Polo / $48 Striped Per…" at bounding box center [462, 155] width 822 height 177
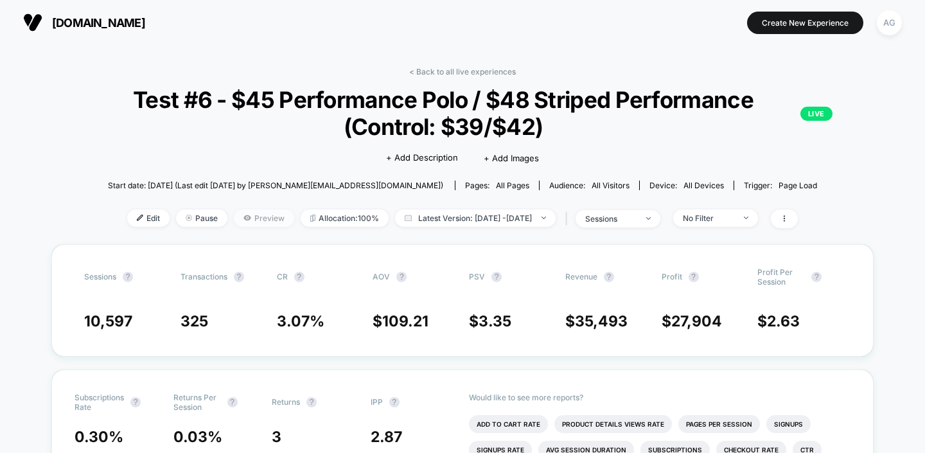
click at [241, 219] on span "Preview" at bounding box center [264, 217] width 60 height 17
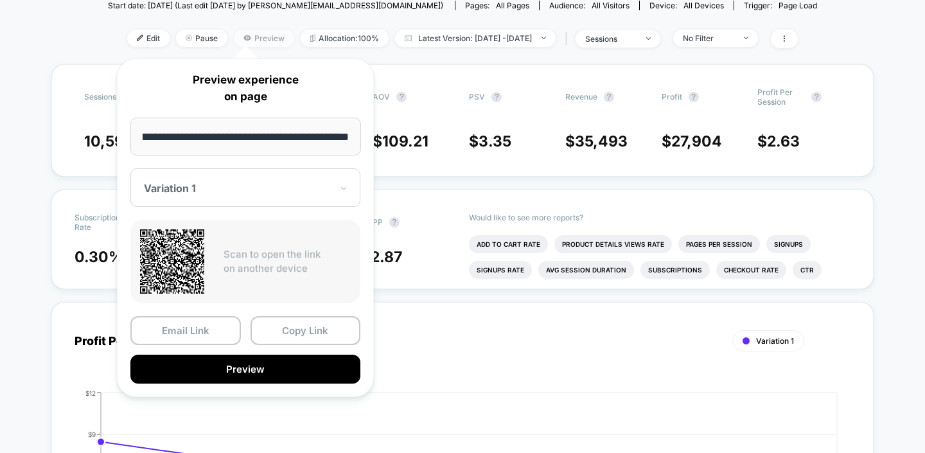
scroll to position [180, 0]
click at [297, 333] on button "Copy Link" at bounding box center [305, 330] width 110 height 29
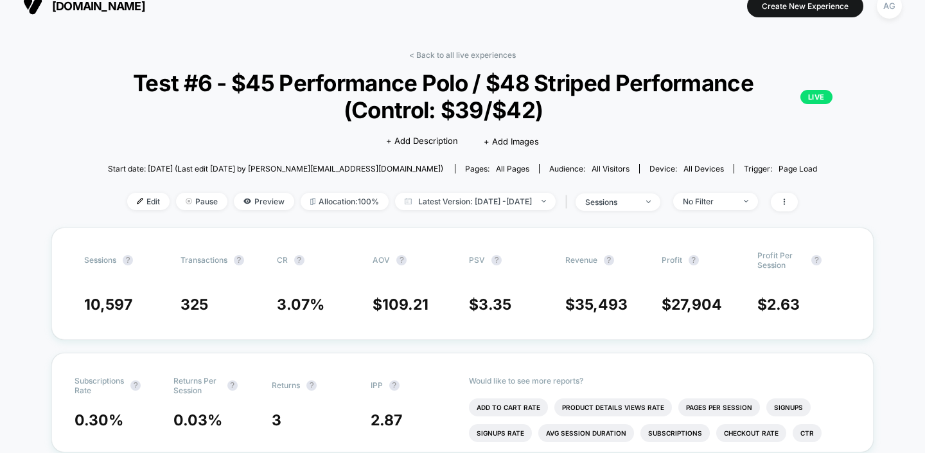
scroll to position [14, 0]
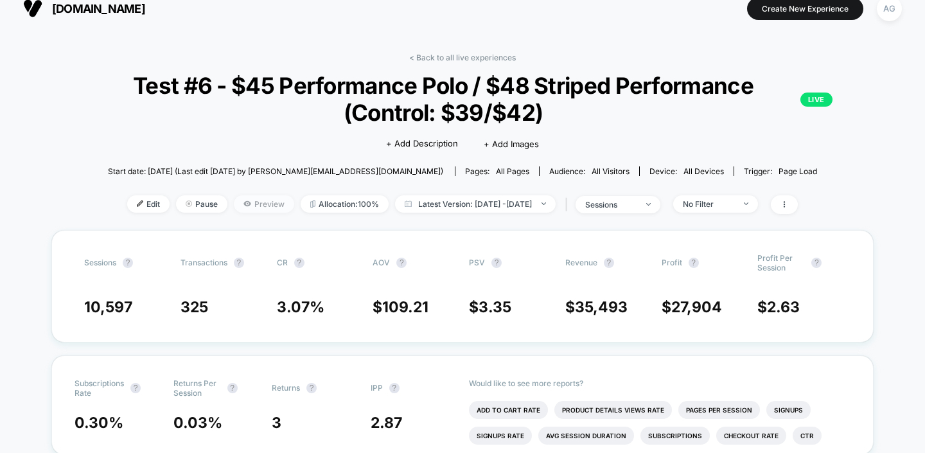
click at [256, 205] on span "Preview" at bounding box center [264, 203] width 60 height 17
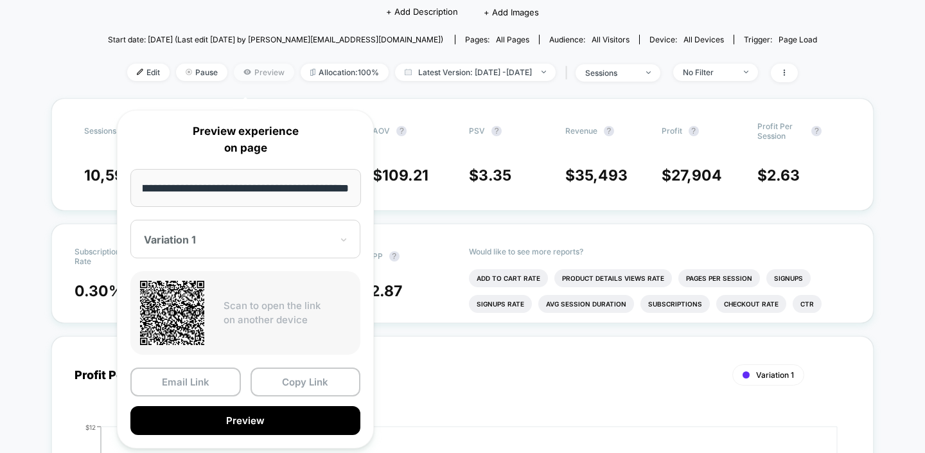
scroll to position [152, 0]
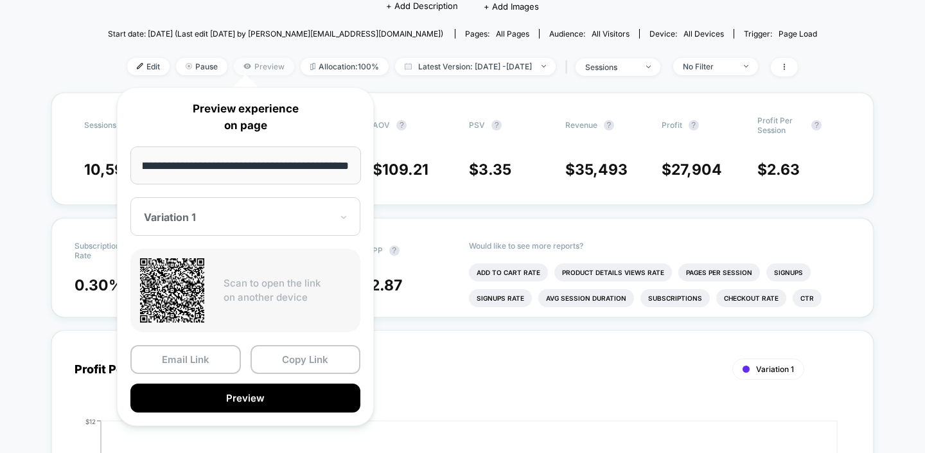
click at [256, 205] on div "Variation 1" at bounding box center [245, 216] width 230 height 39
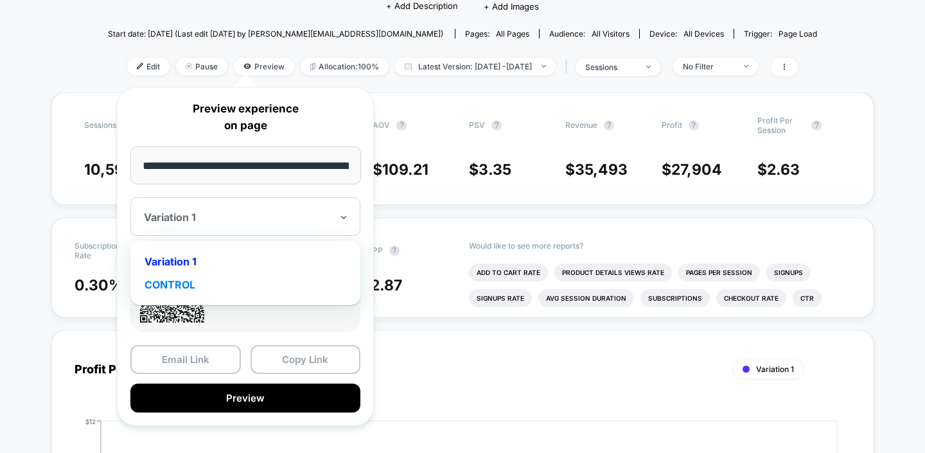
click at [248, 281] on div "CONTROL" at bounding box center [245, 284] width 217 height 23
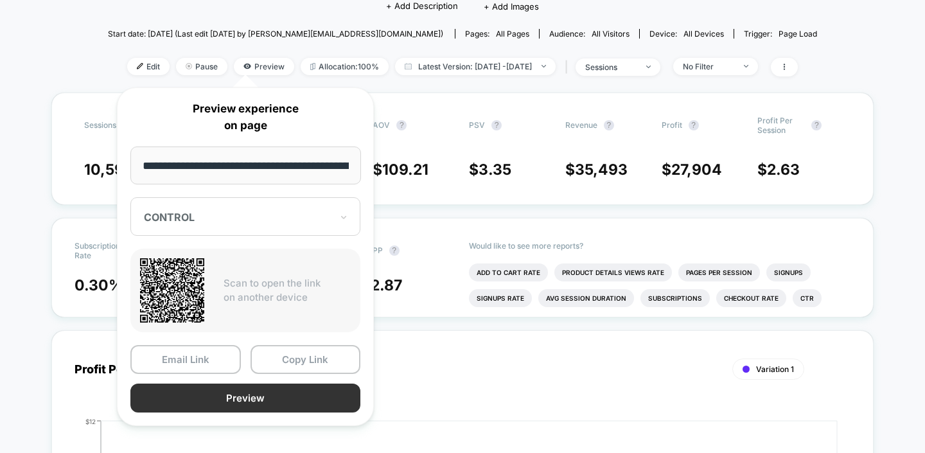
click at [264, 404] on button "Preview" at bounding box center [245, 397] width 230 height 29
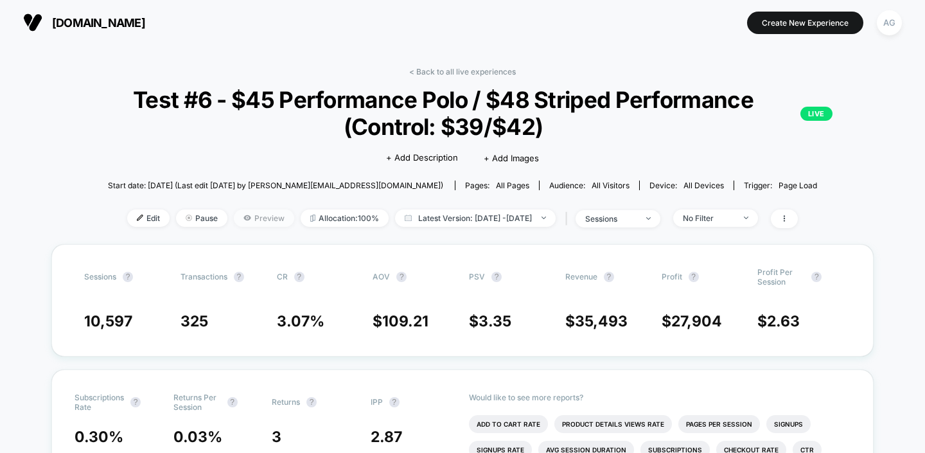
click at [257, 219] on span "Preview" at bounding box center [264, 217] width 60 height 17
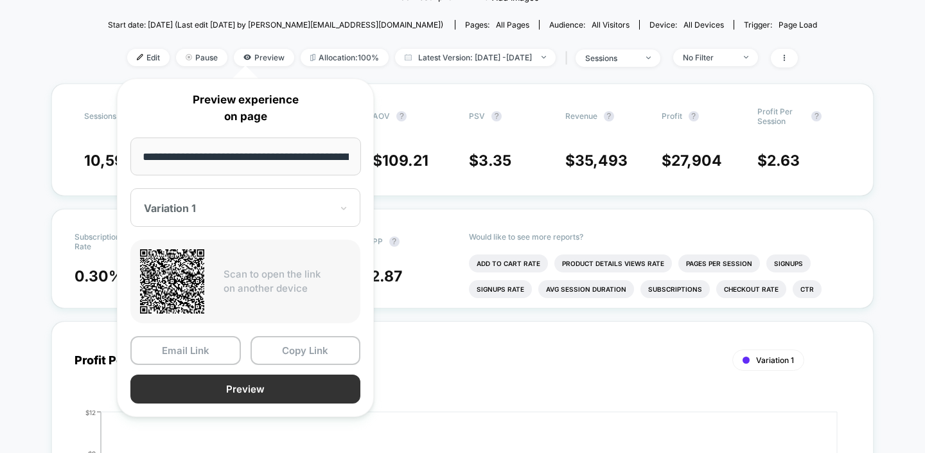
click at [231, 385] on button "Preview" at bounding box center [245, 388] width 230 height 29
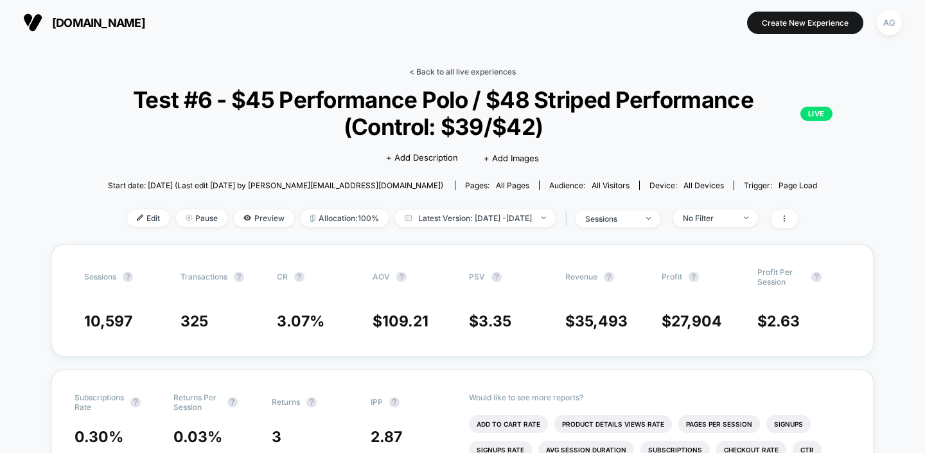
click at [472, 67] on link "< Back to all live experiences" at bounding box center [462, 72] width 107 height 10
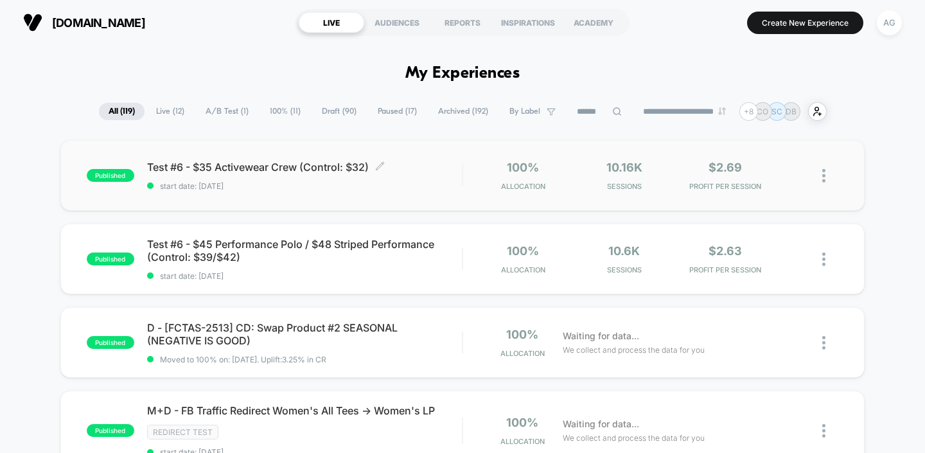
click at [416, 179] on div "Test #6 - $35 Activewear Crew (Control: $32) Click to edit experience details C…" at bounding box center [304, 176] width 315 height 30
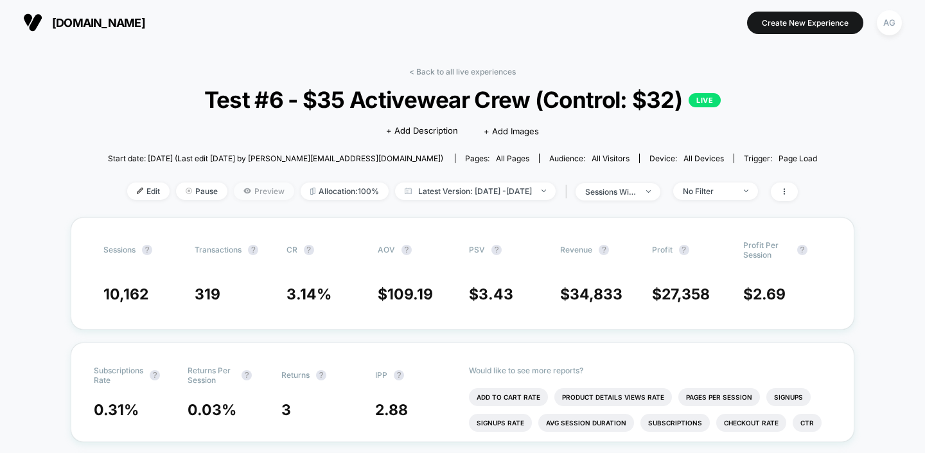
click at [249, 191] on span "Preview" at bounding box center [264, 190] width 60 height 17
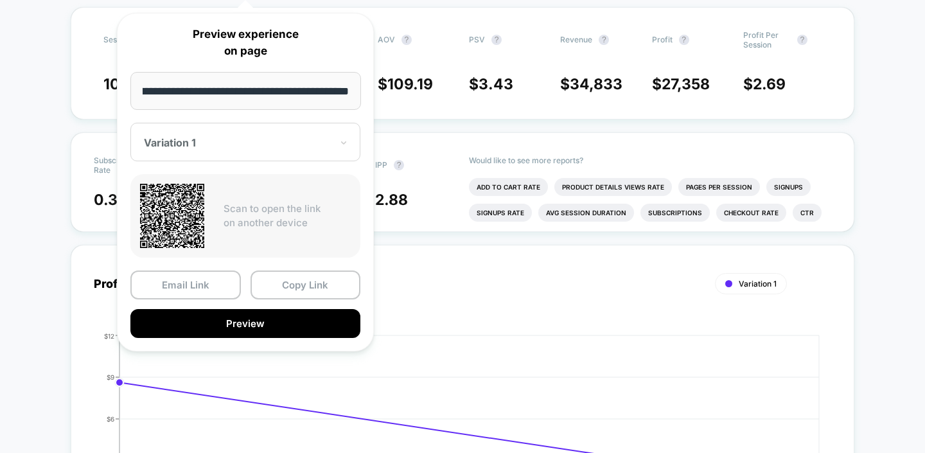
scroll to position [224, 0]
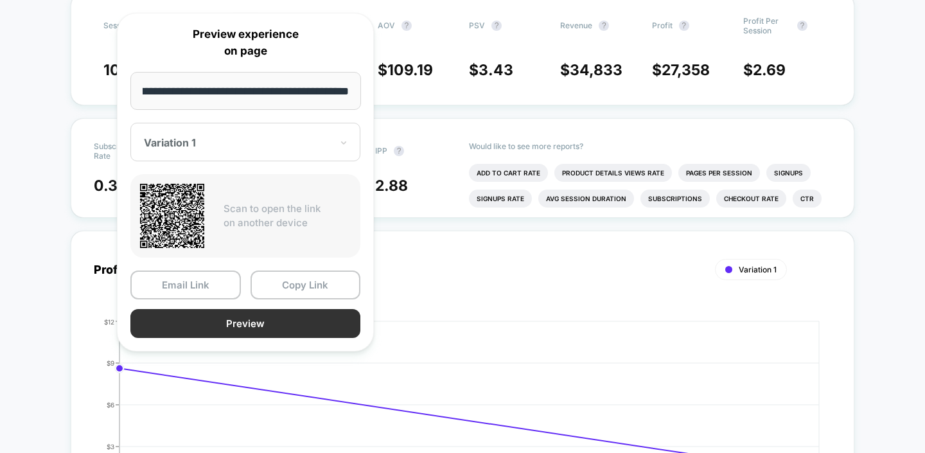
click at [264, 320] on button "Preview" at bounding box center [245, 323] width 230 height 29
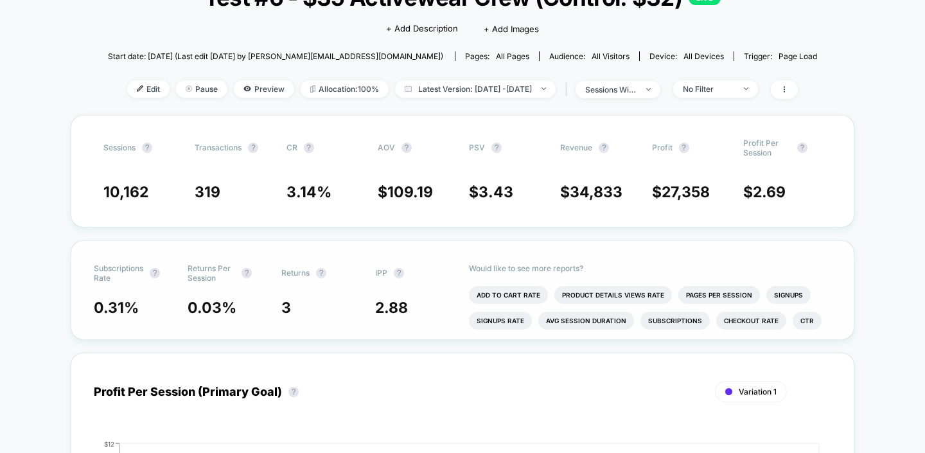
scroll to position [0, 0]
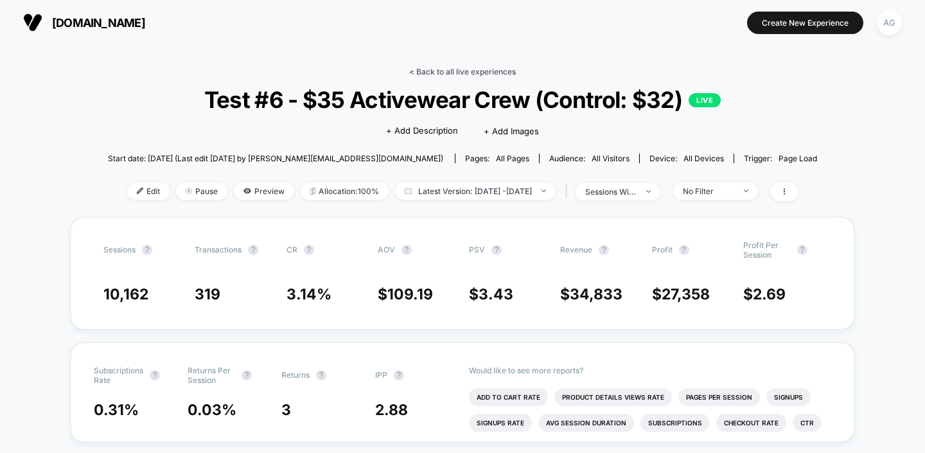
click at [450, 68] on link "< Back to all live experiences" at bounding box center [462, 72] width 107 height 10
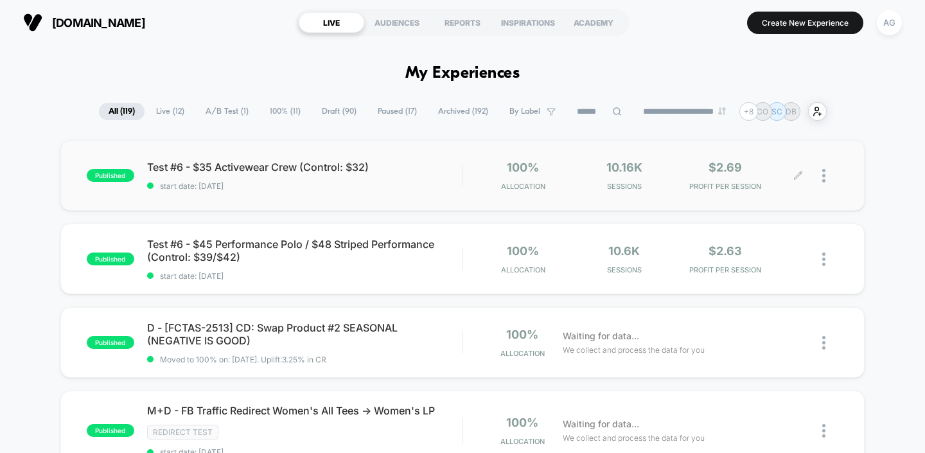
click at [820, 174] on div at bounding box center [818, 176] width 40 height 30
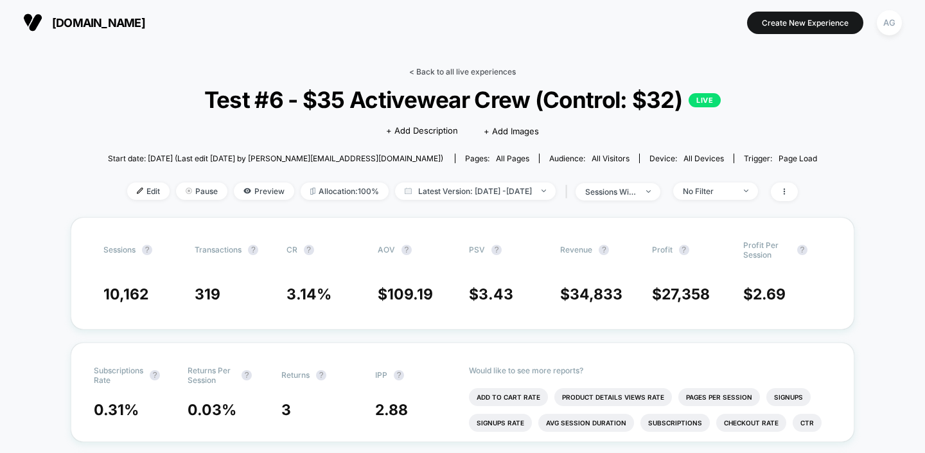
click at [418, 69] on link "< Back to all live experiences" at bounding box center [462, 72] width 107 height 10
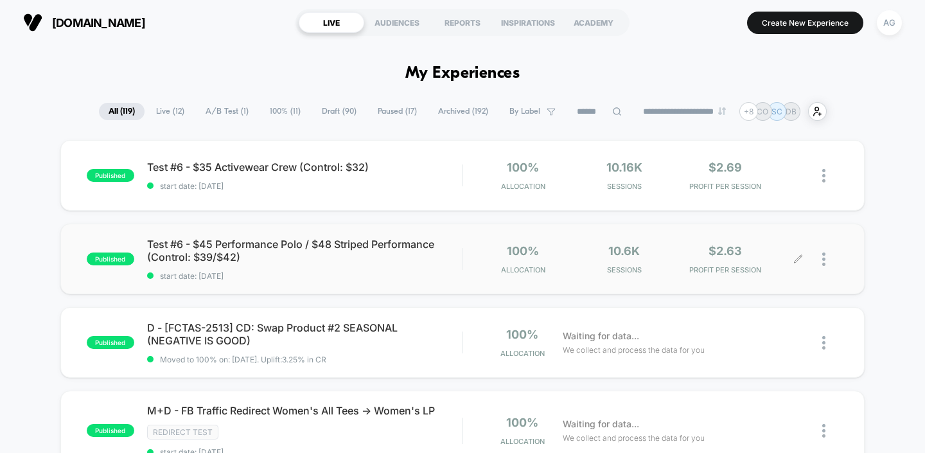
click at [824, 263] on img at bounding box center [823, 258] width 3 height 13
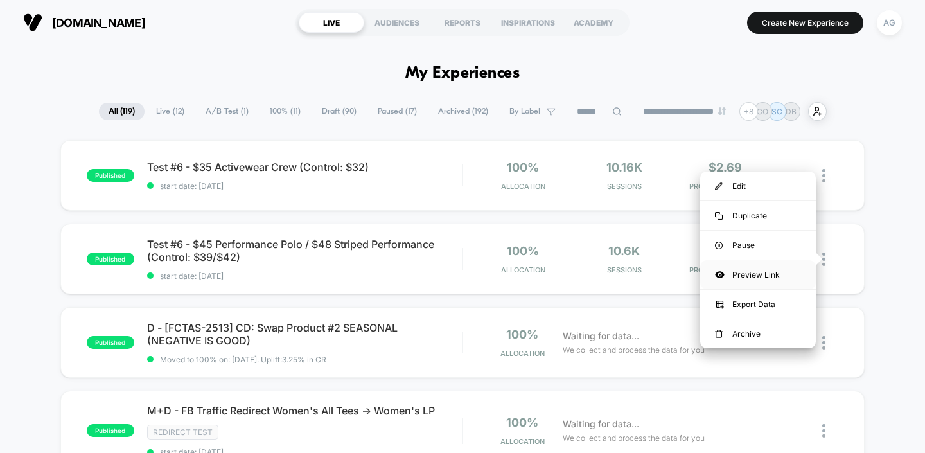
click at [767, 272] on div "Preview Link" at bounding box center [758, 274] width 116 height 29
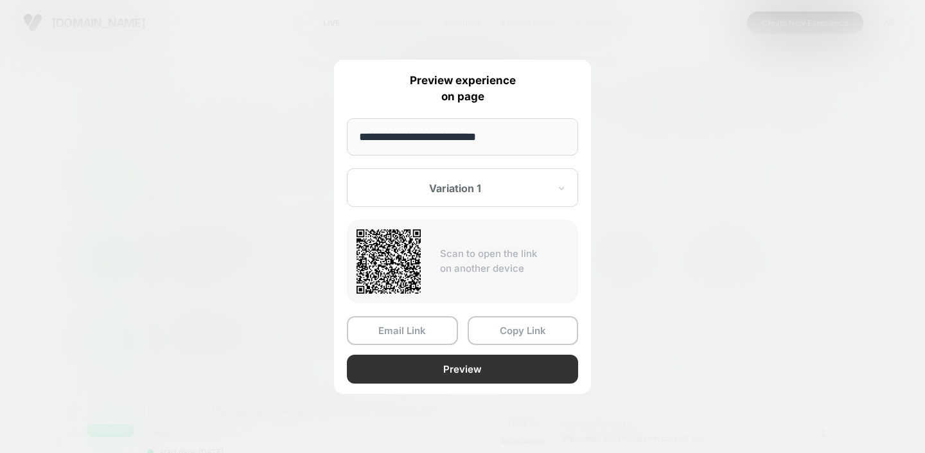
click at [486, 372] on button "Preview" at bounding box center [462, 368] width 231 height 29
